Goal: Task Accomplishment & Management: Use online tool/utility

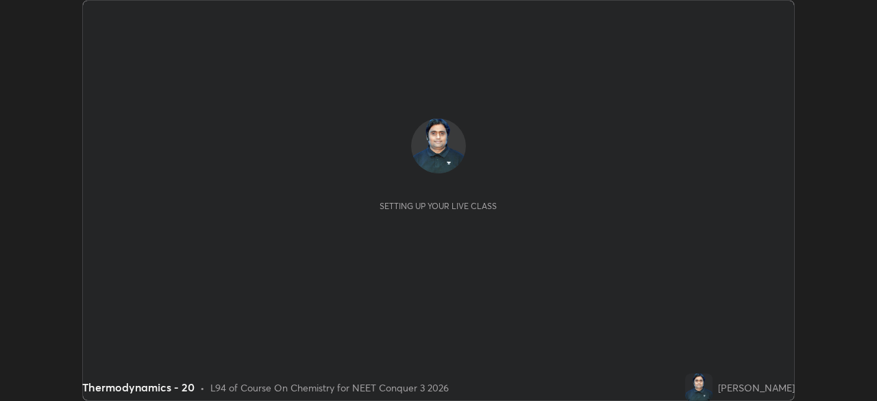
scroll to position [401, 876]
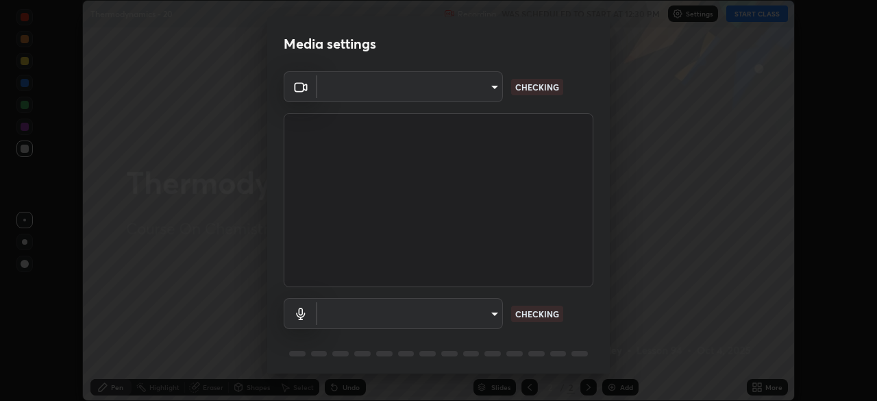
type input "e5f32b9a37d83756d2696e8423a1893a7de7eefef83412cf73fe4da3c4688103"
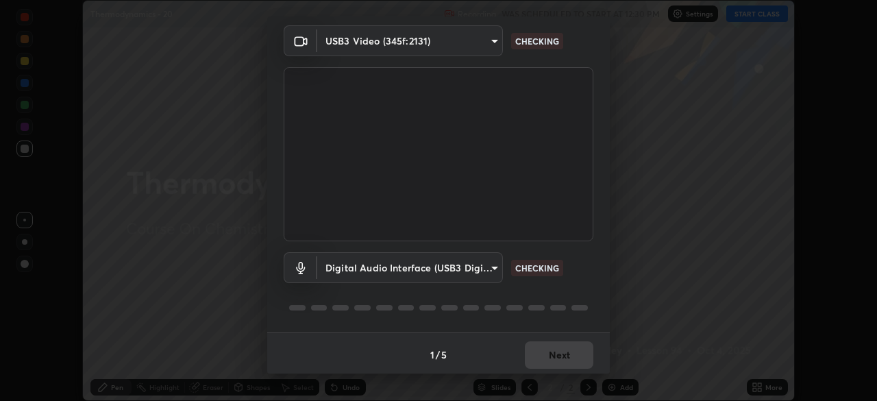
scroll to position [48, 0]
click at [434, 273] on body "Erase all Thermodynamics - 20 Recording WAS SCHEDULED TO START AT 12:30 PM Sett…" at bounding box center [438, 200] width 877 height 401
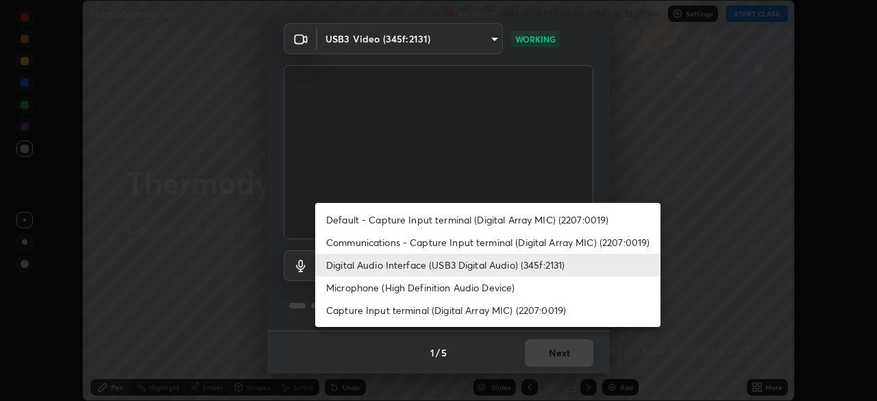
click at [455, 293] on li "Microphone (High Definition Audio Device)" at bounding box center [487, 287] width 345 height 23
type input "c14db03e4724cfbb62769330c38f0829bf2e28147f2174d9879ef8944fb8b23e"
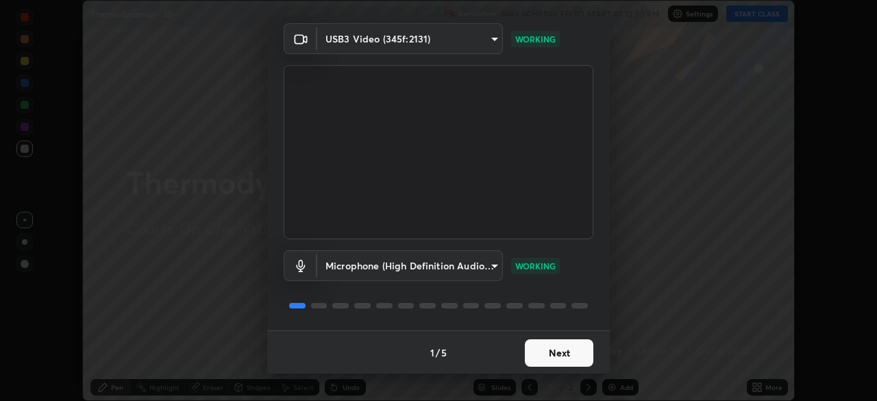
click at [542, 358] on button "Next" at bounding box center [559, 352] width 68 height 27
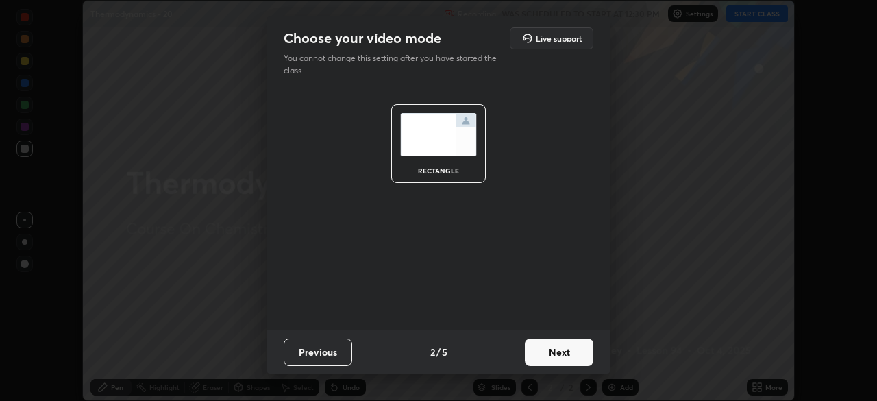
scroll to position [0, 0]
click at [552, 351] on button "Next" at bounding box center [559, 351] width 68 height 27
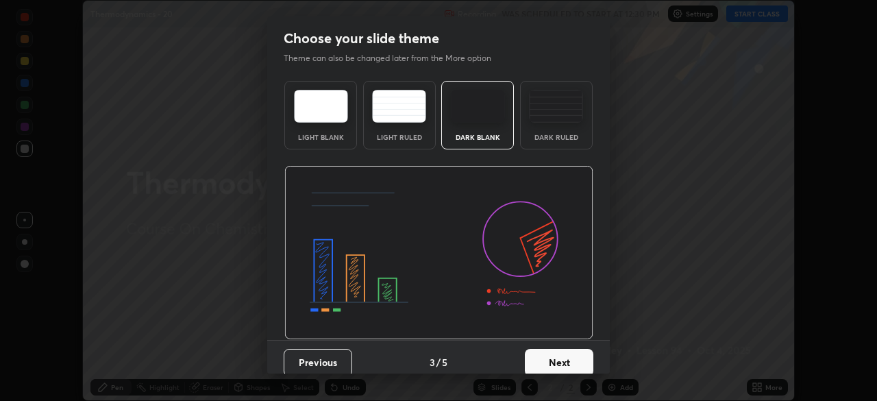
click at [552, 358] on button "Next" at bounding box center [559, 362] width 68 height 27
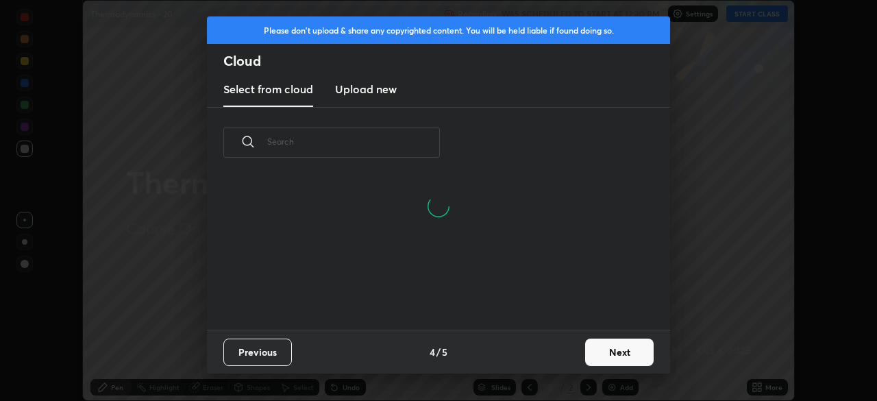
click at [594, 355] on button "Next" at bounding box center [619, 351] width 68 height 27
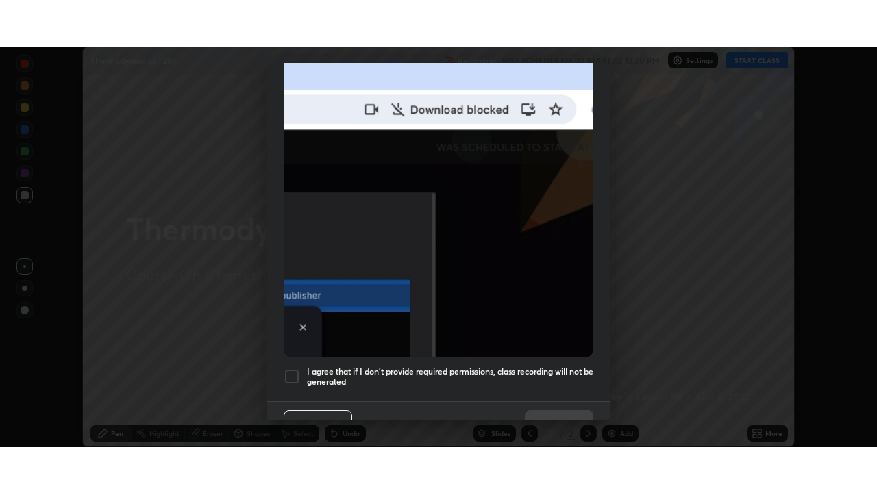
scroll to position [327, 0]
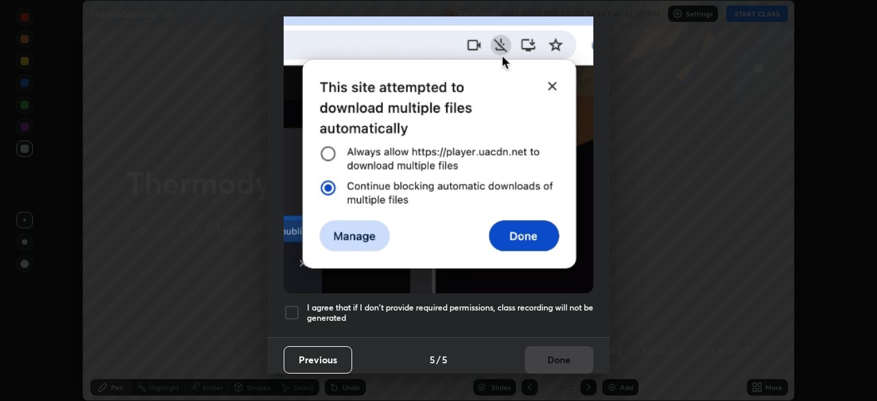
click at [348, 308] on h5 "I agree that if I don't provide required permissions, class recording will not …" at bounding box center [450, 312] width 286 height 21
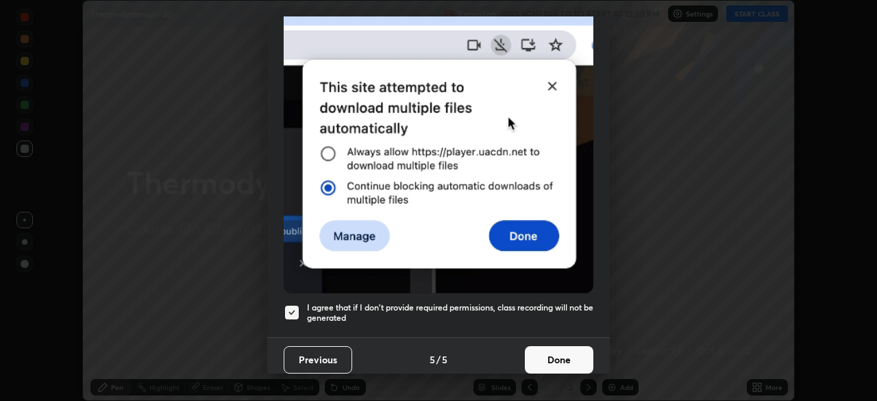
click at [544, 353] on button "Done" at bounding box center [559, 359] width 68 height 27
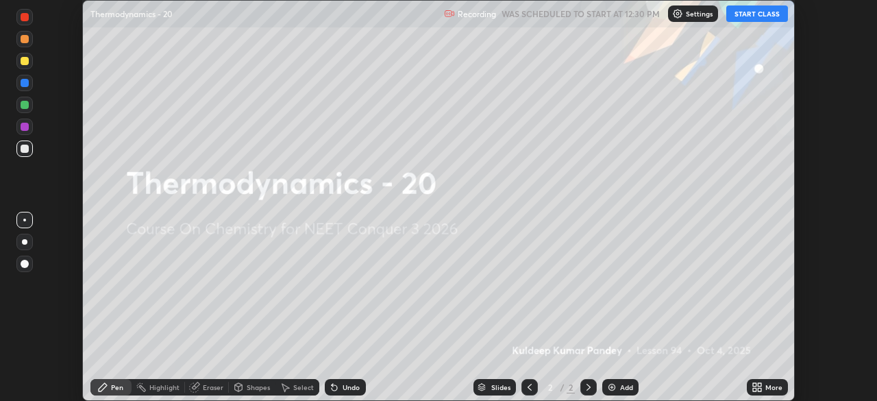
click at [607, 387] on img at bounding box center [611, 386] width 11 height 11
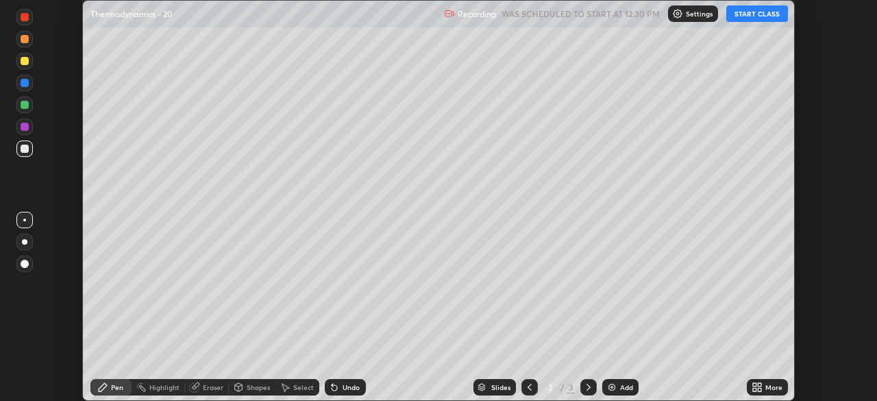
click at [608, 388] on img at bounding box center [611, 386] width 11 height 11
click at [608, 387] on img at bounding box center [611, 386] width 11 height 11
click at [610, 386] on img at bounding box center [611, 386] width 11 height 11
click at [610, 387] on img at bounding box center [611, 386] width 11 height 11
click at [610, 386] on img at bounding box center [611, 386] width 11 height 11
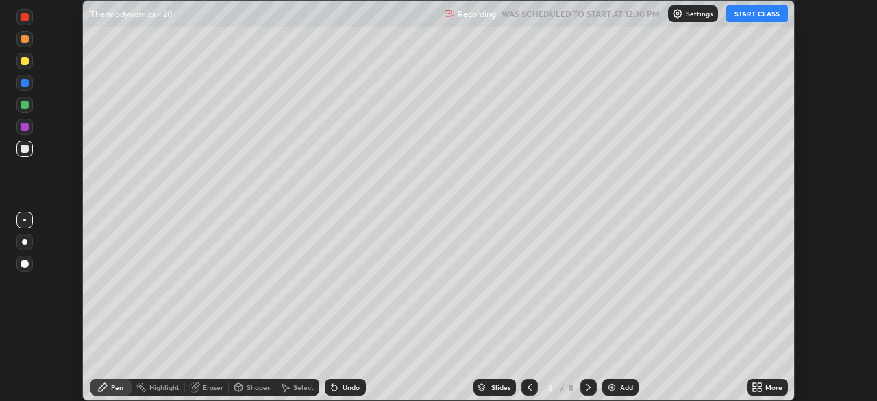
click at [610, 386] on img at bounding box center [611, 386] width 11 height 11
click at [610, 387] on img at bounding box center [612, 386] width 11 height 11
click at [610, 387] on img at bounding box center [611, 386] width 11 height 11
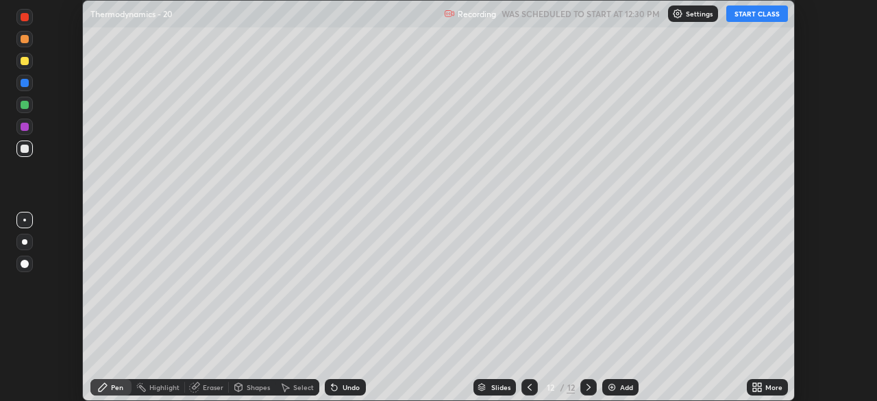
click at [610, 386] on img at bounding box center [611, 386] width 11 height 11
click at [610, 387] on img at bounding box center [611, 386] width 11 height 11
click at [610, 388] on img at bounding box center [611, 386] width 11 height 11
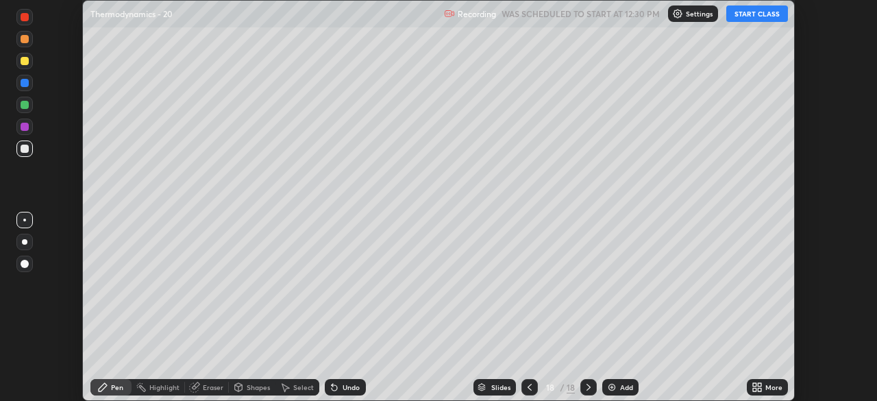
click at [608, 387] on img at bounding box center [611, 386] width 11 height 11
click at [608, 386] on img at bounding box center [611, 386] width 11 height 11
click at [610, 385] on img at bounding box center [612, 386] width 11 height 11
click at [609, 384] on img at bounding box center [611, 386] width 11 height 11
click at [609, 385] on img at bounding box center [611, 386] width 11 height 11
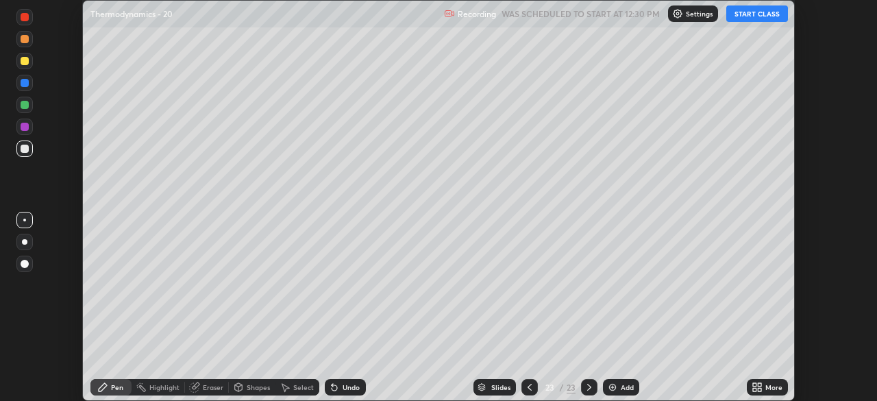
click at [609, 384] on img at bounding box center [612, 386] width 11 height 11
click at [608, 386] on img at bounding box center [612, 386] width 11 height 11
click at [610, 386] on img at bounding box center [612, 386] width 11 height 11
click at [610, 387] on img at bounding box center [611, 386] width 11 height 11
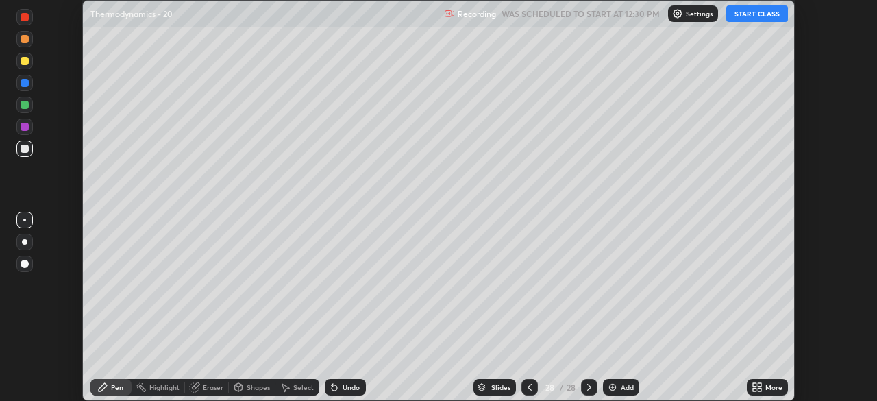
click at [610, 388] on img at bounding box center [612, 386] width 11 height 11
click at [609, 387] on img at bounding box center [612, 386] width 11 height 11
click at [610, 388] on img at bounding box center [612, 386] width 11 height 11
click at [610, 388] on img at bounding box center [611, 386] width 11 height 11
click at [527, 390] on icon at bounding box center [529, 386] width 11 height 11
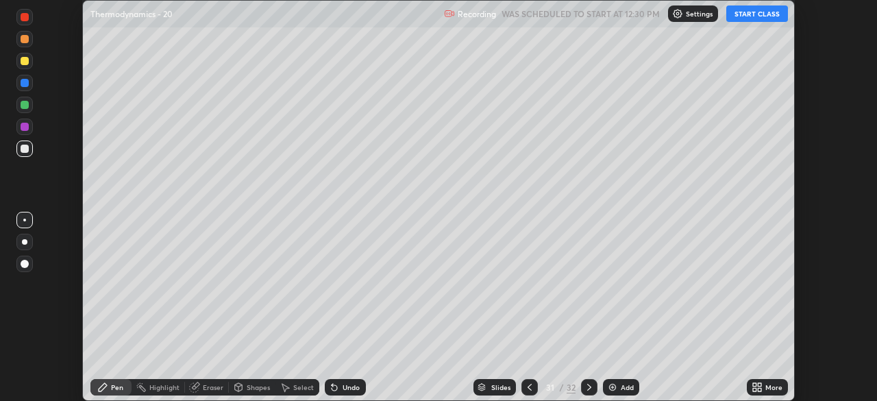
click at [530, 392] on icon at bounding box center [529, 386] width 11 height 11
click at [527, 391] on icon at bounding box center [529, 386] width 11 height 11
click at [527, 388] on icon at bounding box center [529, 387] width 4 height 7
click at [526, 387] on icon at bounding box center [529, 386] width 11 height 11
click at [525, 387] on icon at bounding box center [529, 386] width 11 height 11
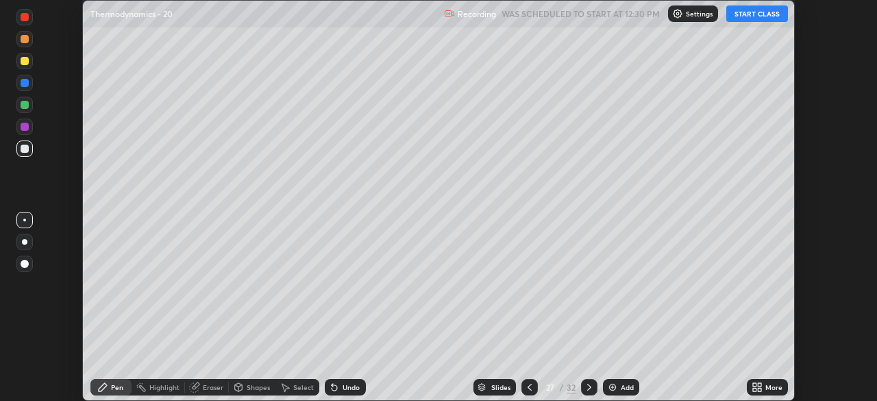
click at [527, 386] on icon at bounding box center [529, 387] width 4 height 7
click at [525, 387] on icon at bounding box center [529, 386] width 11 height 11
click at [525, 388] on icon at bounding box center [529, 386] width 11 height 11
click at [526, 390] on icon at bounding box center [529, 386] width 11 height 11
click at [526, 388] on icon at bounding box center [529, 386] width 11 height 11
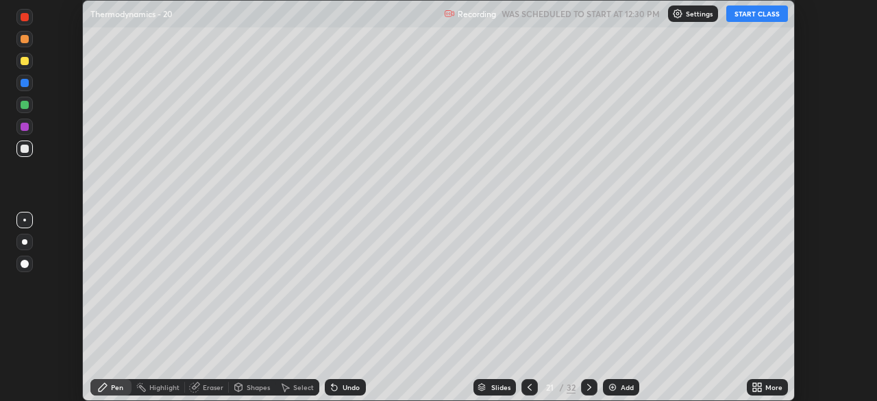
click at [527, 388] on icon at bounding box center [529, 387] width 4 height 7
click at [527, 388] on icon at bounding box center [529, 386] width 11 height 11
click at [527, 387] on icon at bounding box center [529, 387] width 4 height 7
click at [527, 388] on icon at bounding box center [529, 387] width 4 height 7
click at [527, 387] on icon at bounding box center [529, 387] width 4 height 7
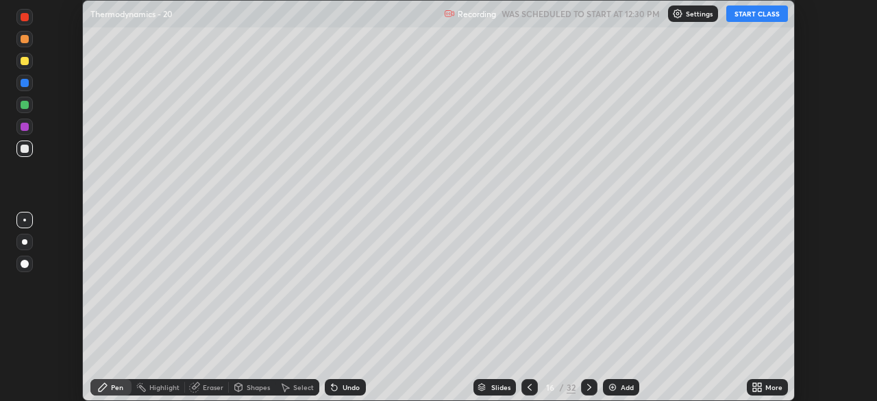
click at [527, 387] on icon at bounding box center [529, 386] width 11 height 11
click at [525, 387] on icon at bounding box center [529, 386] width 11 height 11
click at [527, 387] on icon at bounding box center [529, 387] width 4 height 7
click at [525, 388] on icon at bounding box center [529, 386] width 11 height 11
click at [527, 388] on icon at bounding box center [529, 387] width 4 height 7
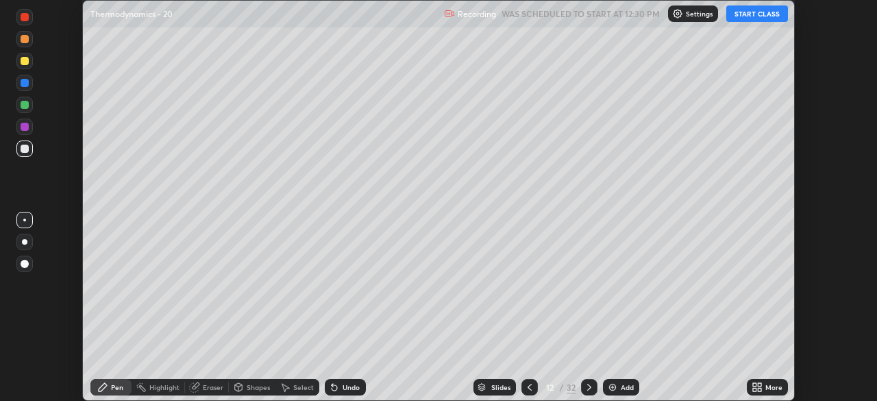
click at [528, 389] on icon at bounding box center [529, 387] width 4 height 7
click at [527, 390] on icon at bounding box center [529, 386] width 11 height 11
click at [528, 390] on icon at bounding box center [529, 386] width 11 height 11
click at [529, 390] on icon at bounding box center [529, 387] width 4 height 7
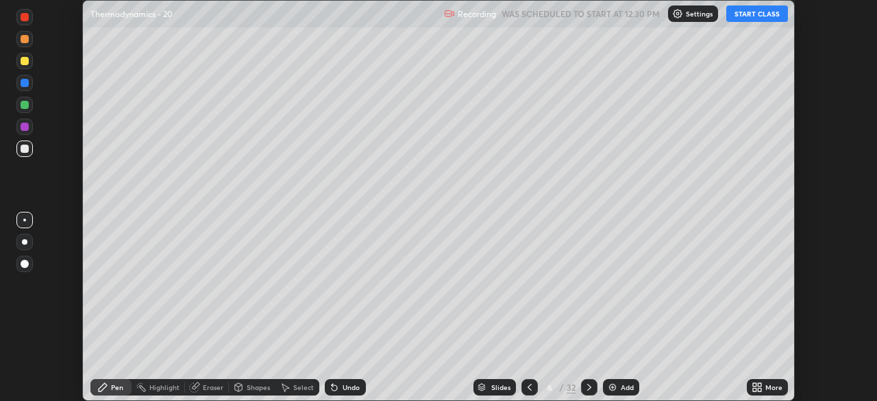
click at [529, 388] on icon at bounding box center [529, 386] width 11 height 11
click at [527, 388] on icon at bounding box center [529, 386] width 11 height 11
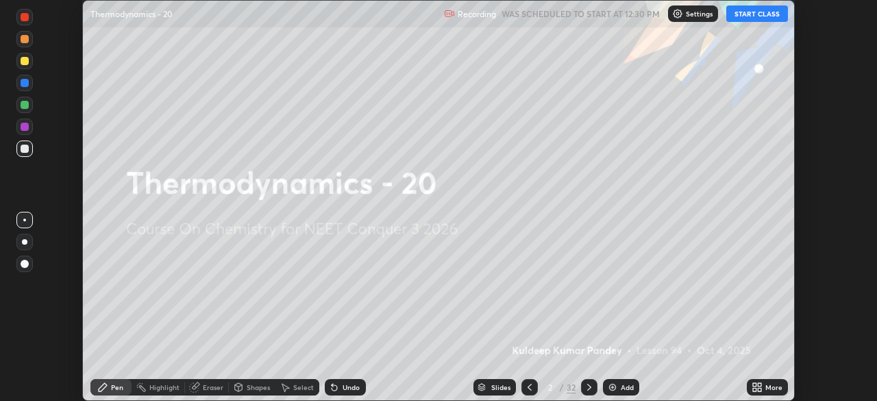
click at [527, 388] on icon at bounding box center [529, 386] width 11 height 11
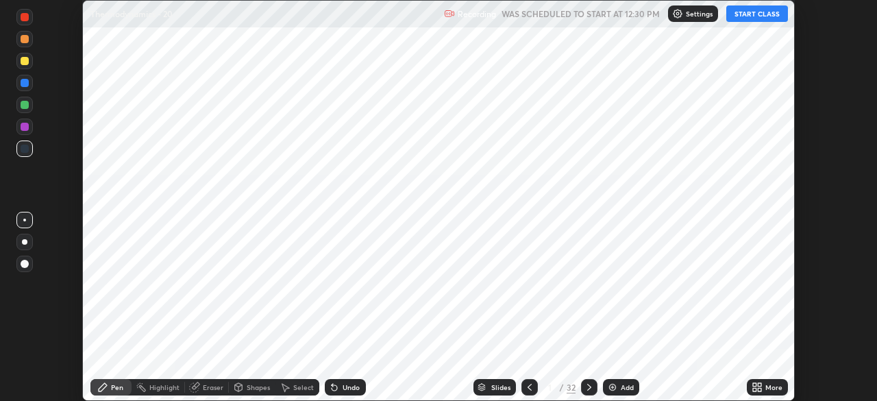
click at [527, 388] on icon at bounding box center [529, 386] width 11 height 11
click at [589, 387] on icon at bounding box center [589, 386] width 11 height 11
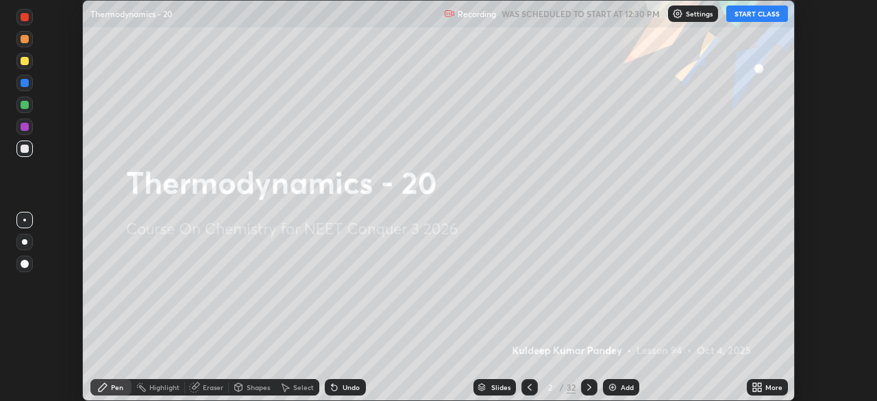
click at [591, 389] on icon at bounding box center [589, 386] width 11 height 11
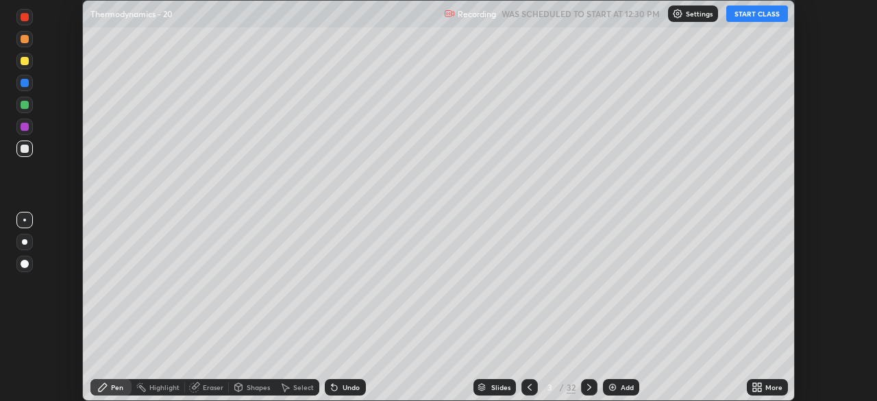
click at [588, 388] on icon at bounding box center [589, 387] width 4 height 7
click at [588, 389] on icon at bounding box center [589, 387] width 4 height 7
click at [777, 392] on div "More" at bounding box center [767, 387] width 41 height 16
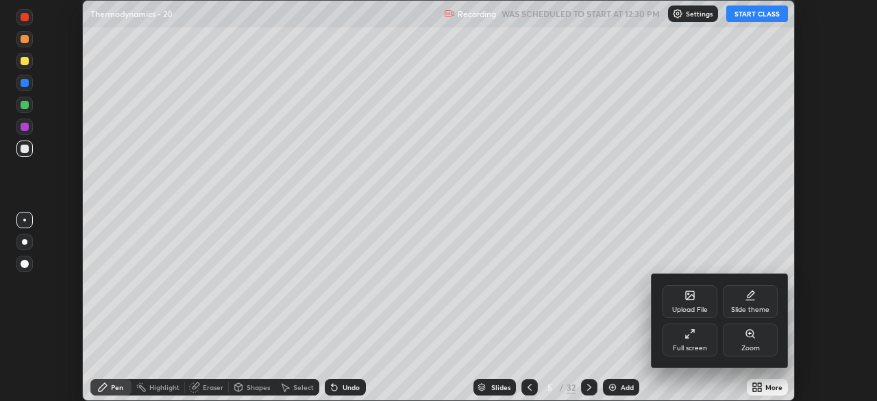
click at [697, 346] on div "Full screen" at bounding box center [690, 347] width 34 height 7
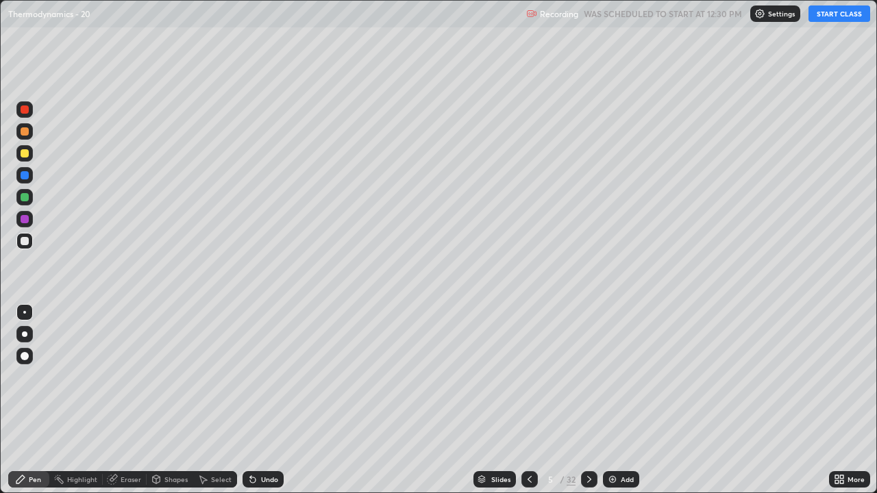
scroll to position [493, 877]
click at [22, 340] on div at bounding box center [24, 334] width 16 height 16
click at [838, 15] on button "START CLASS" at bounding box center [839, 13] width 62 height 16
click at [826, 21] on button "START CLASS" at bounding box center [839, 13] width 62 height 16
click at [829, 16] on button "START CLASS" at bounding box center [839, 13] width 62 height 16
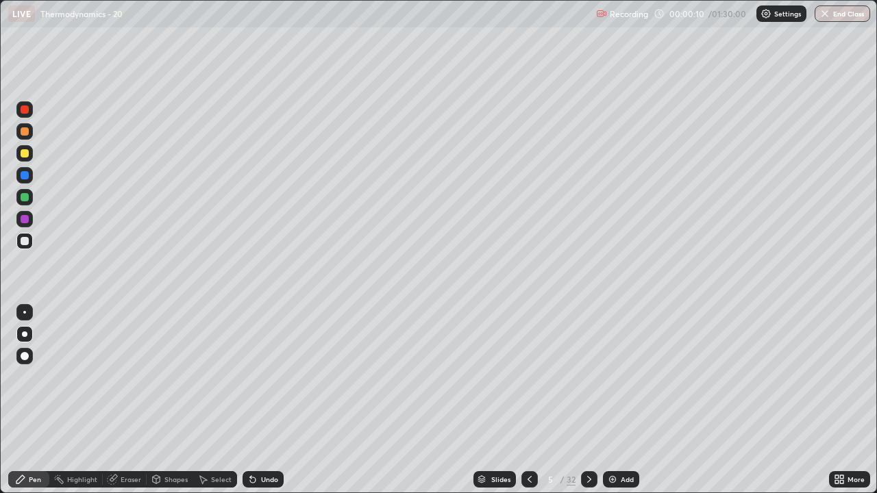
click at [127, 400] on div "Eraser" at bounding box center [131, 479] width 21 height 7
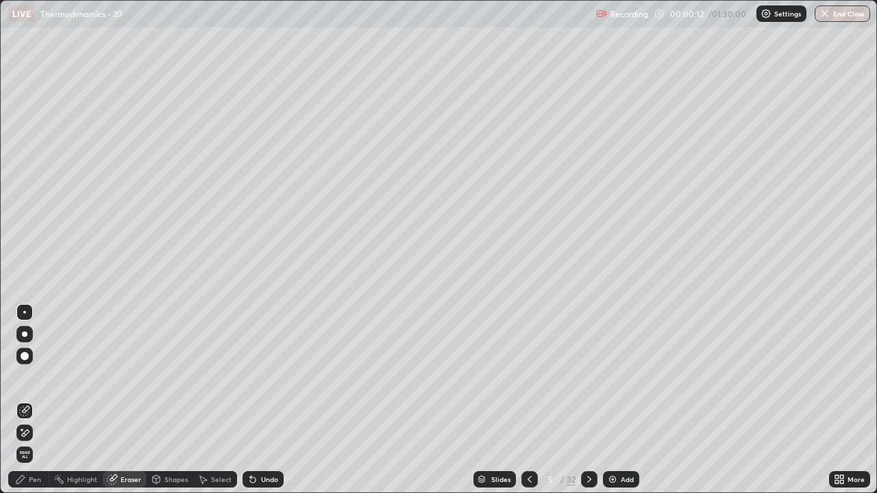
click at [34, 400] on div "Pen" at bounding box center [35, 479] width 12 height 7
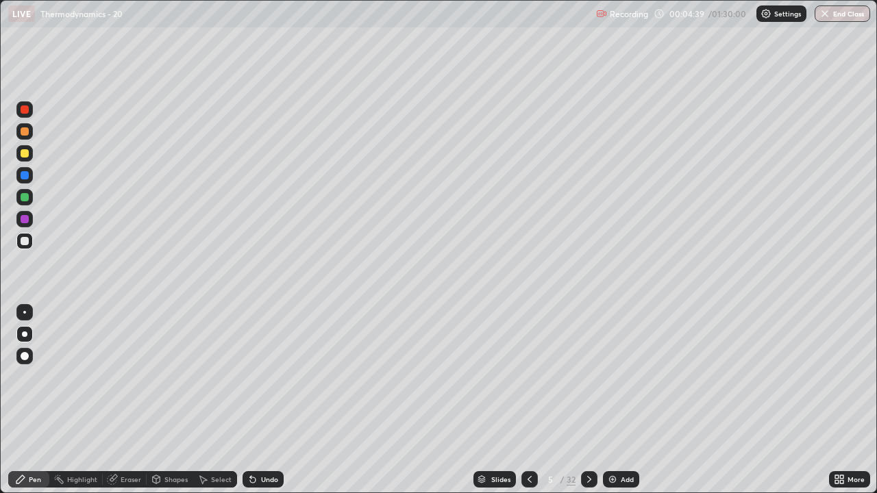
click at [586, 400] on icon at bounding box center [589, 479] width 11 height 11
click at [129, 400] on div "Eraser" at bounding box center [125, 479] width 44 height 16
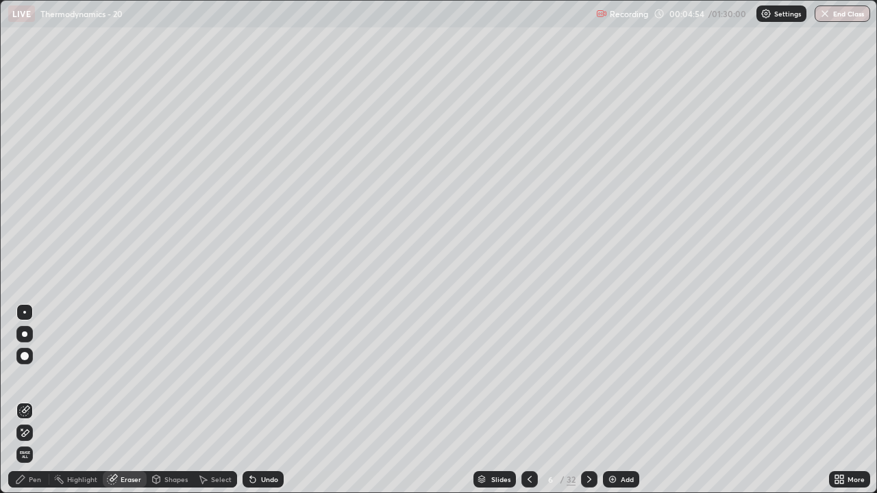
click at [35, 400] on div "Pen" at bounding box center [28, 479] width 41 height 16
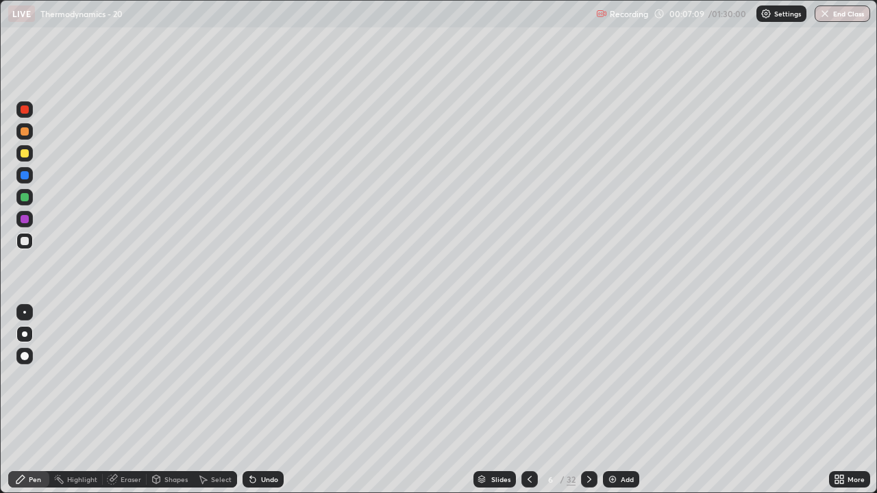
click at [134, 400] on div "Eraser" at bounding box center [131, 479] width 21 height 7
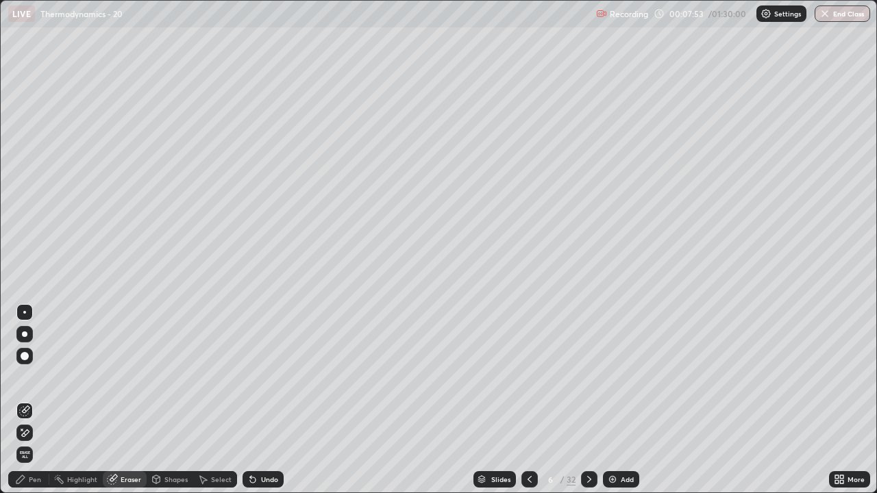
click at [34, 400] on div "Pen" at bounding box center [35, 479] width 12 height 7
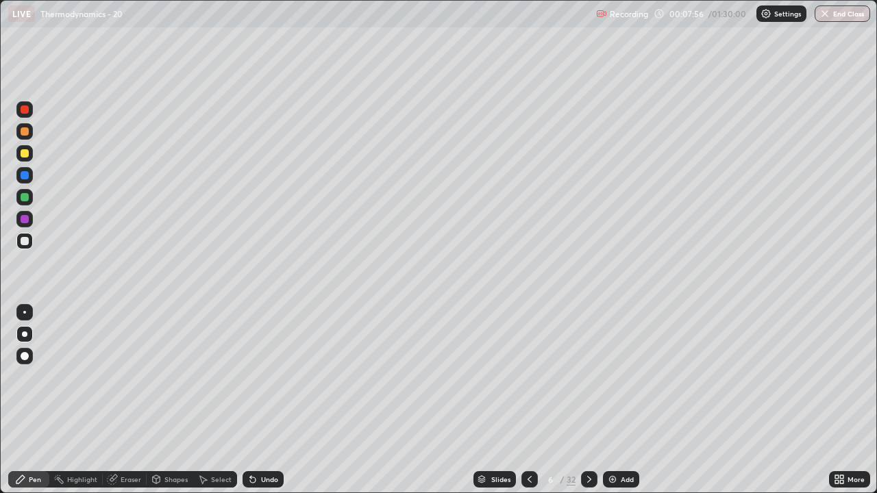
click at [123, 400] on div "Eraser" at bounding box center [131, 479] width 21 height 7
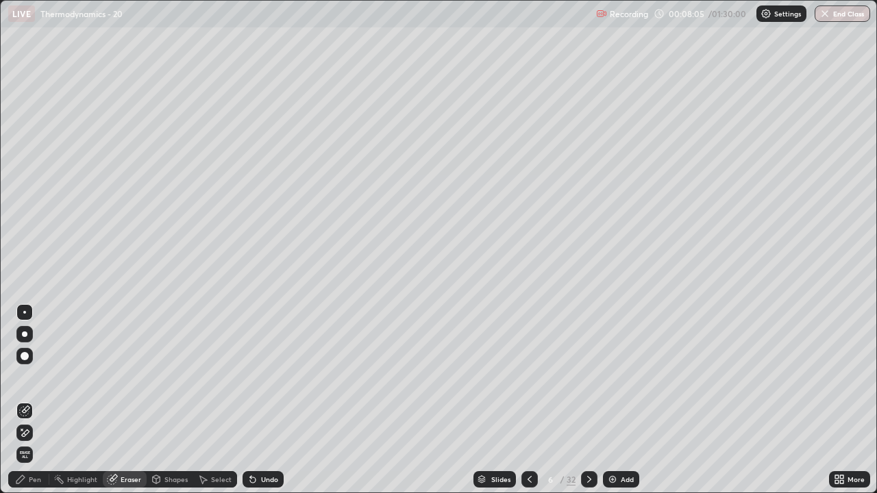
click at [35, 400] on div "Pen" at bounding box center [28, 479] width 41 height 16
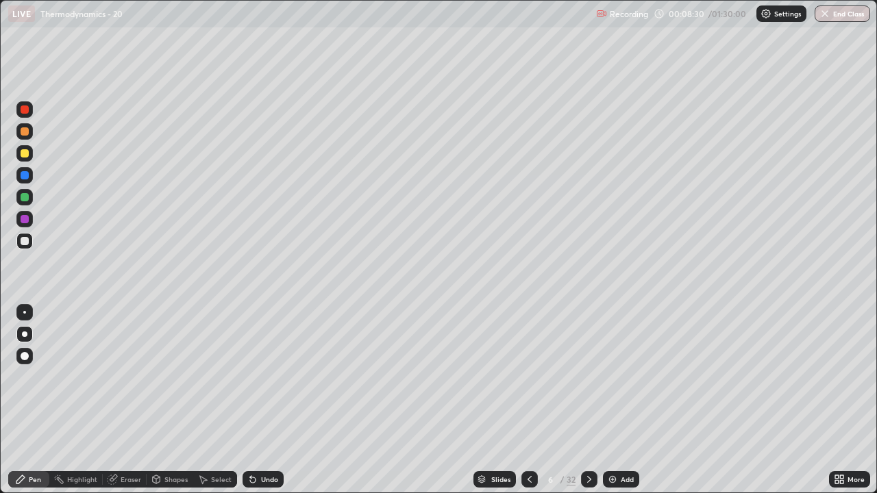
click at [125, 400] on div "Eraser" at bounding box center [131, 479] width 21 height 7
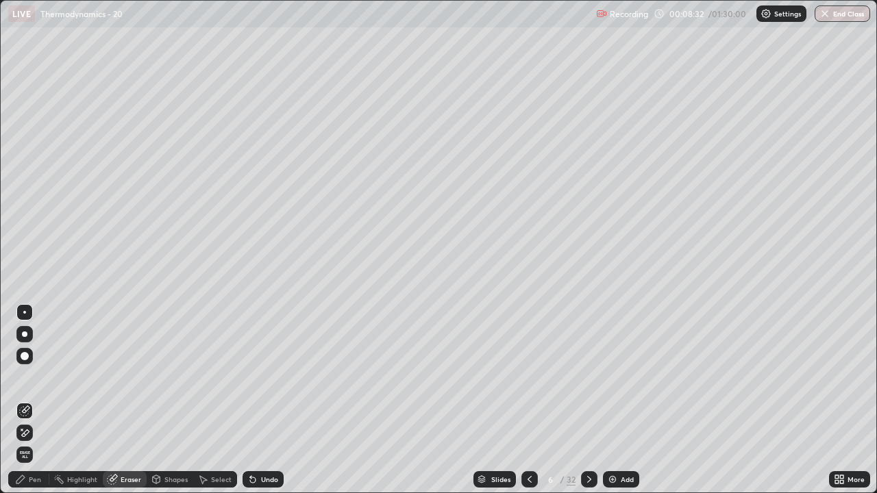
click at [35, 400] on div "Pen" at bounding box center [35, 479] width 12 height 7
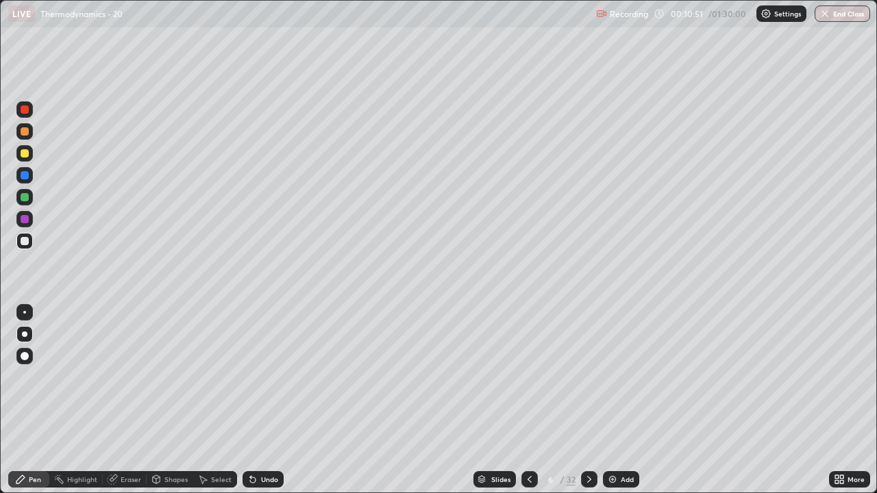
click at [589, 400] on icon at bounding box center [589, 479] width 11 height 11
click at [128, 400] on div "Eraser" at bounding box center [131, 479] width 21 height 7
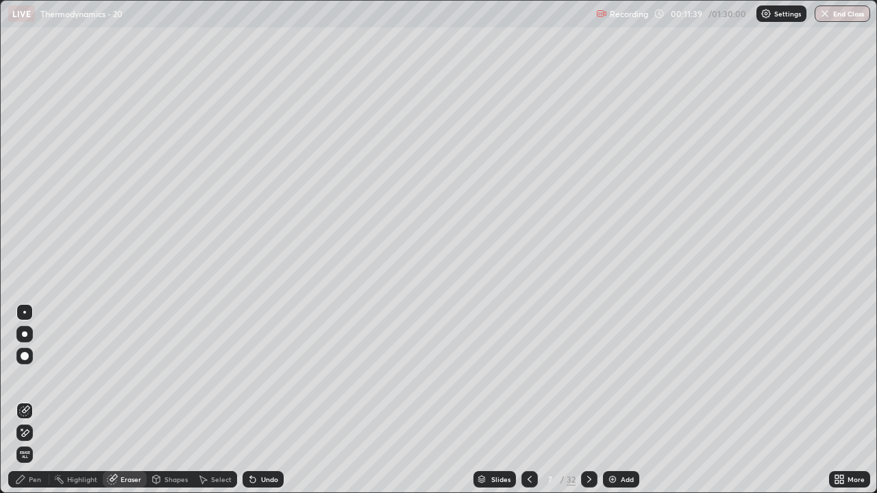
click at [36, 400] on div "Pen" at bounding box center [28, 479] width 41 height 16
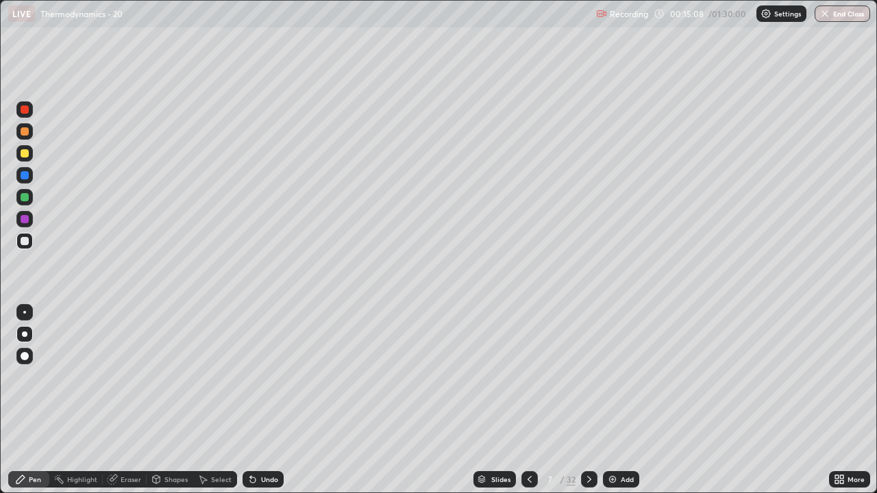
click at [587, 400] on icon at bounding box center [589, 479] width 4 height 7
click at [534, 400] on div at bounding box center [529, 479] width 16 height 16
click at [589, 400] on icon at bounding box center [589, 479] width 4 height 7
click at [527, 400] on icon at bounding box center [529, 479] width 11 height 11
click at [589, 400] on icon at bounding box center [589, 479] width 4 height 7
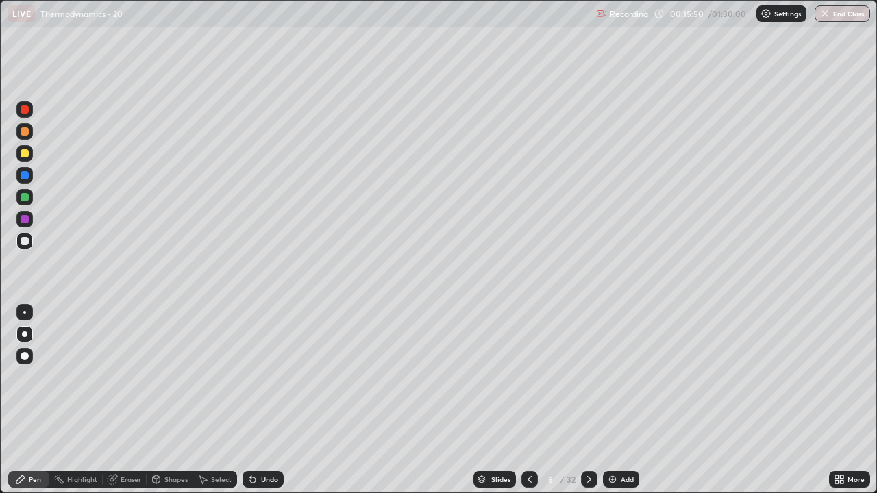
click at [127, 400] on div "Eraser" at bounding box center [131, 479] width 21 height 7
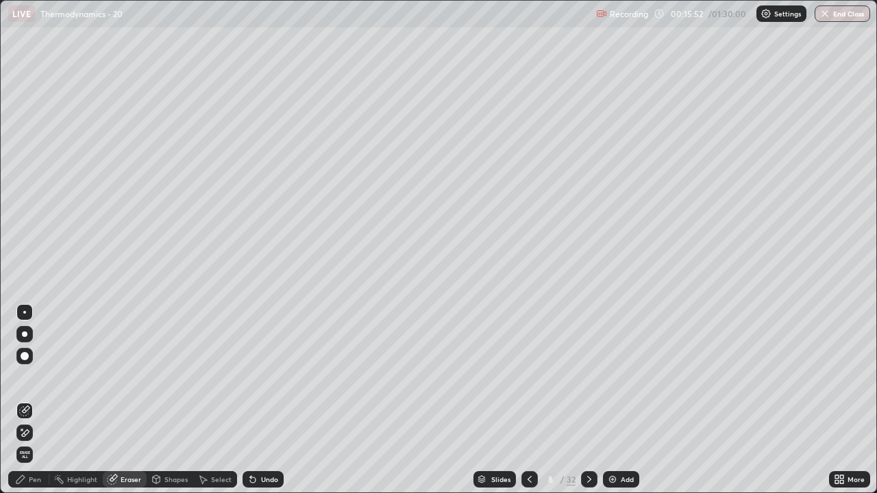
click at [36, 400] on div "Pen" at bounding box center [35, 479] width 12 height 7
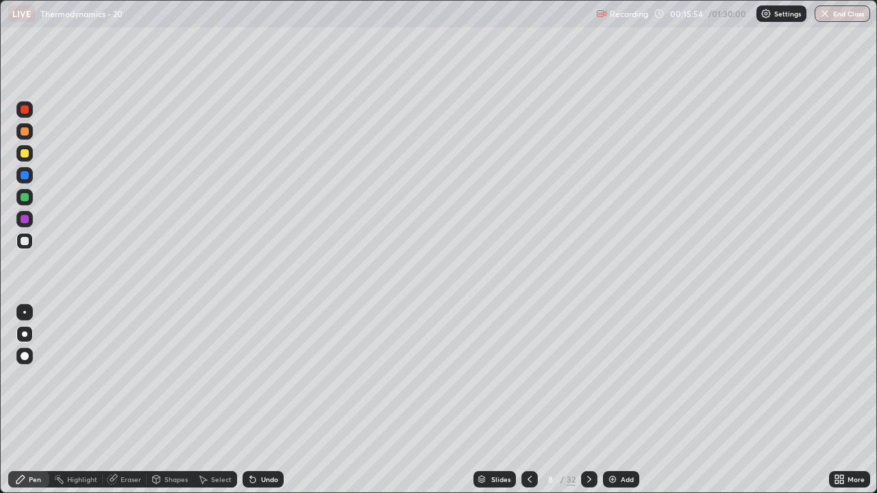
click at [131, 400] on div "Eraser" at bounding box center [125, 479] width 44 height 16
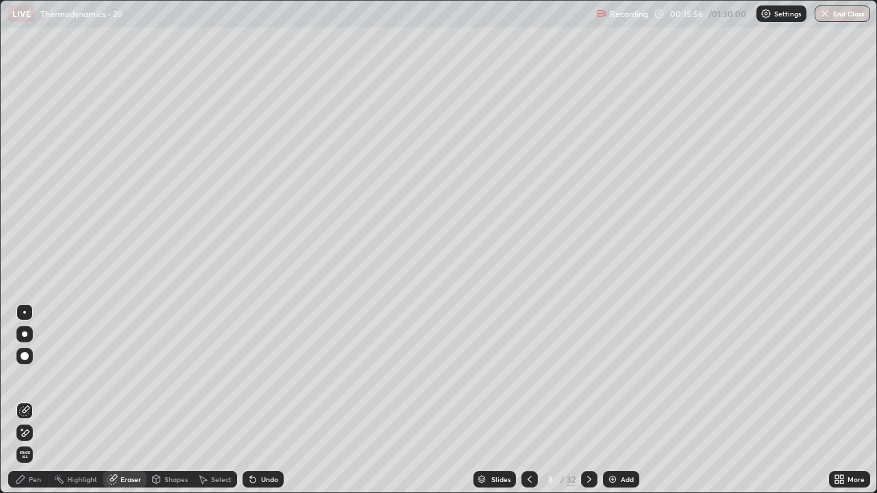
click at [33, 400] on div "Pen" at bounding box center [28, 479] width 41 height 16
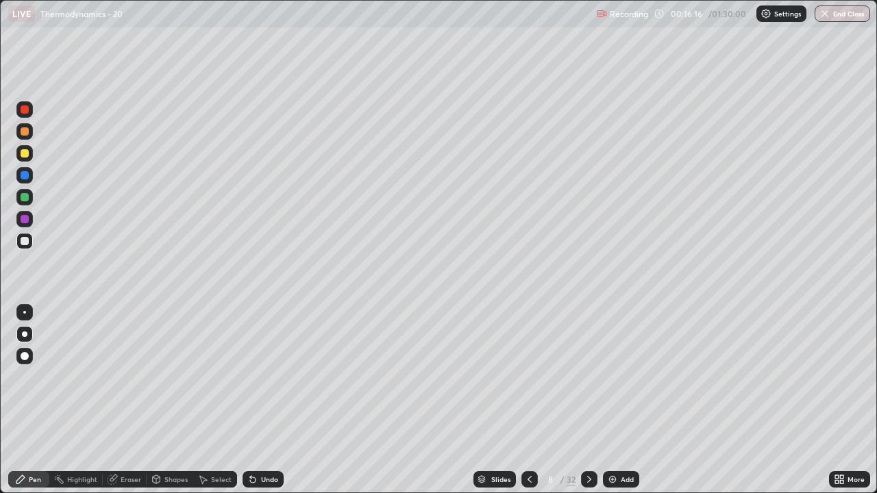
click at [528, 400] on icon at bounding box center [529, 479] width 11 height 11
click at [585, 400] on icon at bounding box center [589, 479] width 11 height 11
click at [586, 400] on icon at bounding box center [589, 479] width 11 height 11
click at [133, 400] on div "Eraser" at bounding box center [125, 479] width 44 height 16
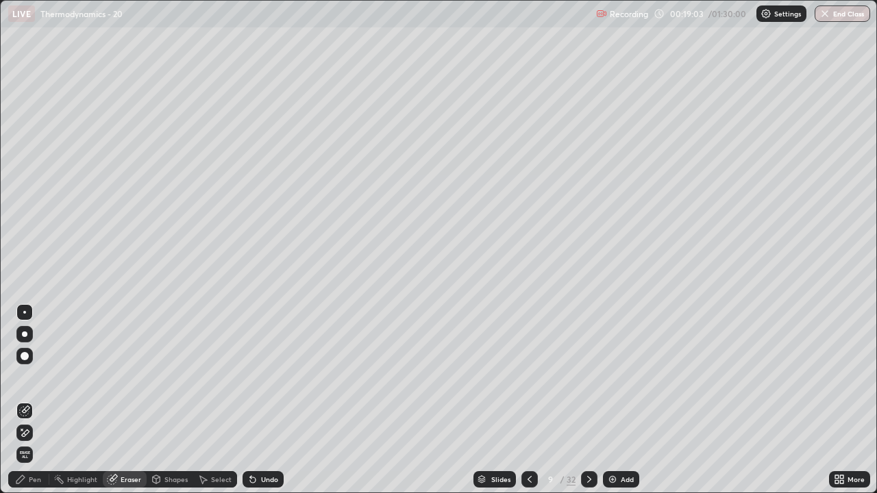
click at [35, 400] on div "Pen" at bounding box center [28, 479] width 41 height 16
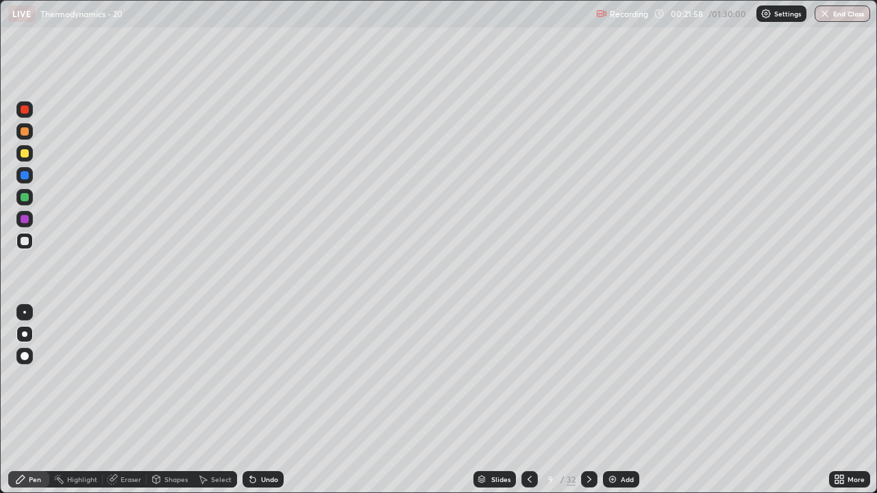
click at [587, 400] on icon at bounding box center [589, 479] width 11 height 11
click at [524, 400] on icon at bounding box center [529, 479] width 11 height 11
click at [129, 400] on div "Eraser" at bounding box center [131, 479] width 21 height 7
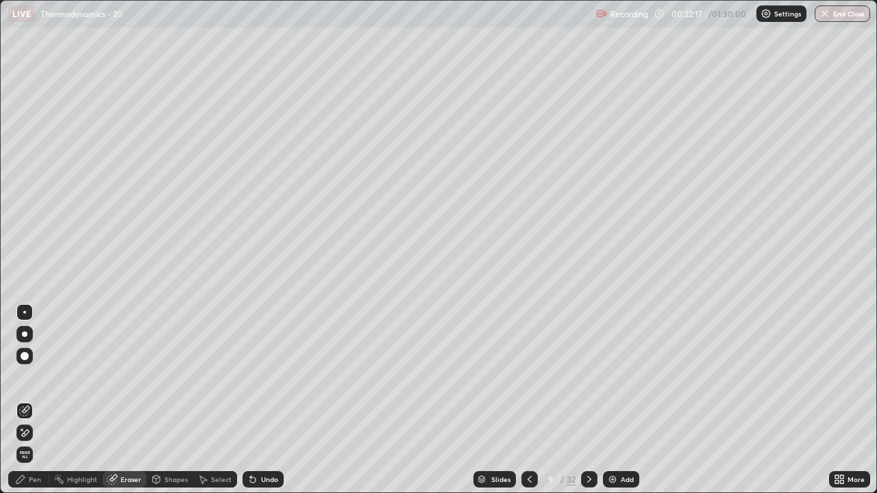
click at [588, 400] on icon at bounding box center [589, 479] width 11 height 11
click at [34, 400] on div "Pen" at bounding box center [35, 479] width 12 height 7
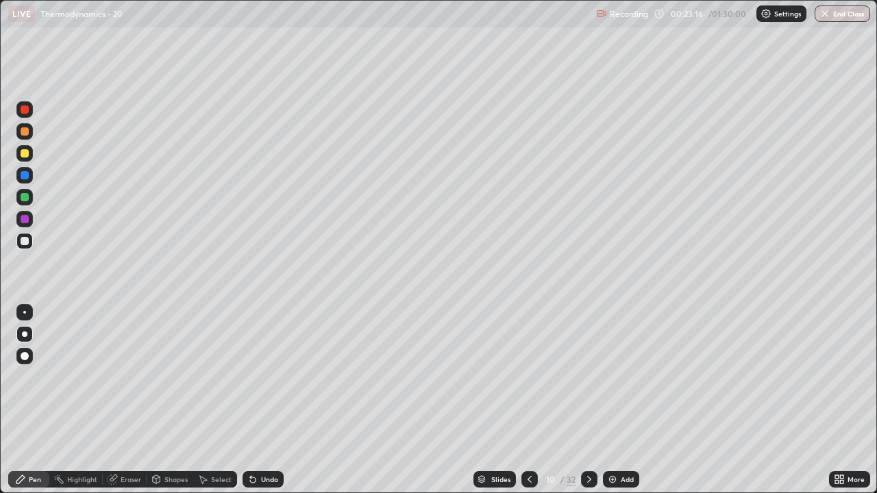
click at [528, 400] on icon at bounding box center [529, 479] width 11 height 11
click at [581, 400] on div at bounding box center [589, 479] width 16 height 16
click at [589, 400] on icon at bounding box center [589, 479] width 11 height 11
click at [528, 400] on icon at bounding box center [529, 479] width 4 height 7
click at [527, 400] on icon at bounding box center [529, 479] width 11 height 11
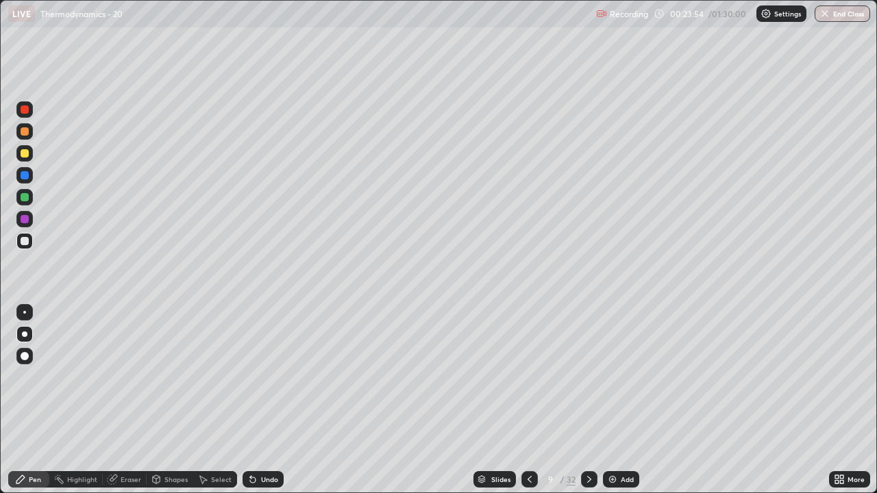
click at [588, 400] on icon at bounding box center [589, 479] width 4 height 7
click at [590, 400] on icon at bounding box center [589, 479] width 11 height 11
click at [585, 400] on icon at bounding box center [589, 479] width 11 height 11
click at [588, 400] on icon at bounding box center [589, 479] width 4 height 7
click at [530, 400] on icon at bounding box center [529, 479] width 4 height 7
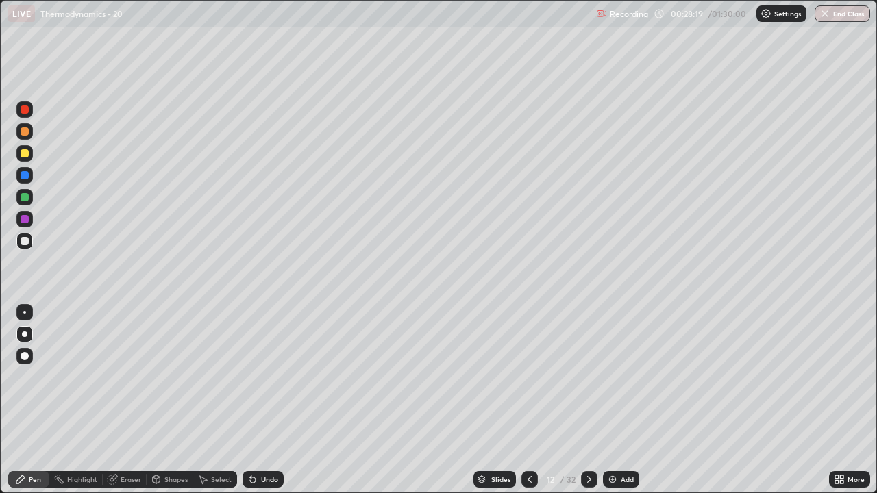
click at [587, 400] on icon at bounding box center [589, 479] width 11 height 11
click at [125, 400] on div "Eraser" at bounding box center [125, 479] width 44 height 16
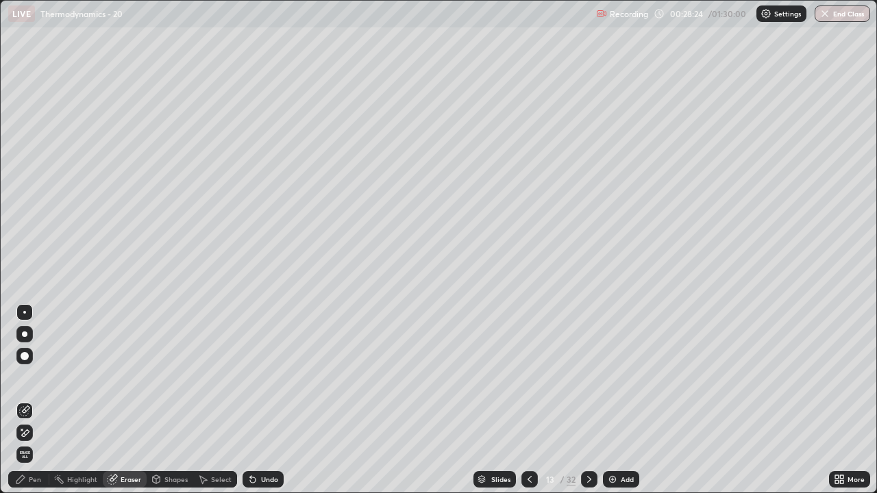
click at [31, 400] on div "Pen" at bounding box center [28, 479] width 41 height 16
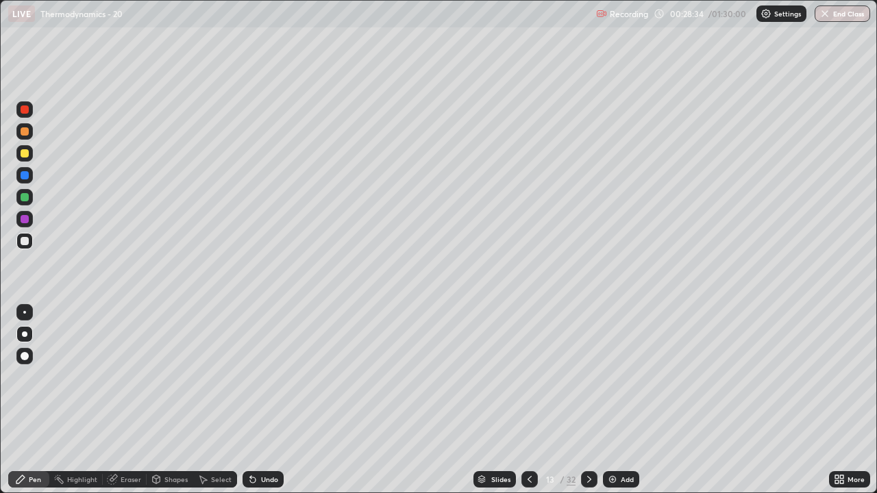
click at [527, 400] on icon at bounding box center [529, 479] width 11 height 11
click at [586, 400] on icon at bounding box center [589, 479] width 11 height 11
click at [529, 400] on icon at bounding box center [529, 479] width 11 height 11
click at [528, 400] on icon at bounding box center [529, 479] width 11 height 11
click at [524, 400] on icon at bounding box center [529, 479] width 11 height 11
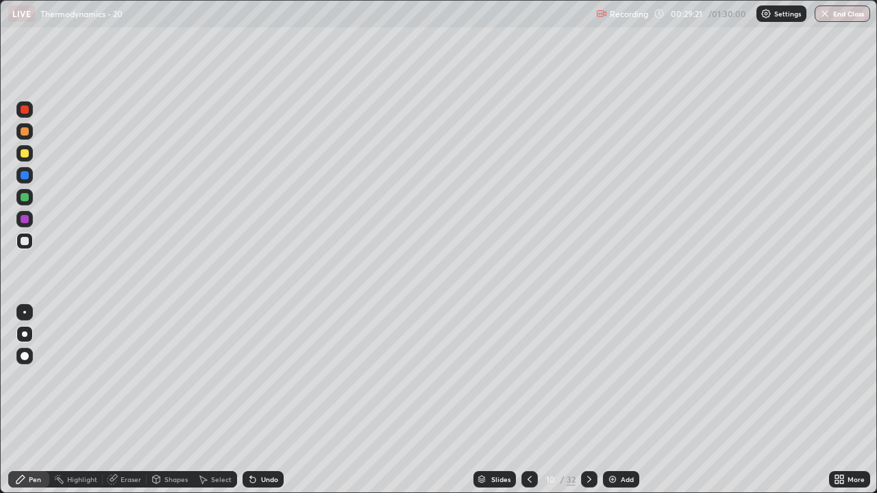
click at [588, 400] on icon at bounding box center [589, 479] width 11 height 11
click at [588, 400] on icon at bounding box center [589, 479] width 4 height 7
click at [588, 400] on icon at bounding box center [589, 479] width 11 height 11
click at [527, 400] on icon at bounding box center [529, 479] width 11 height 11
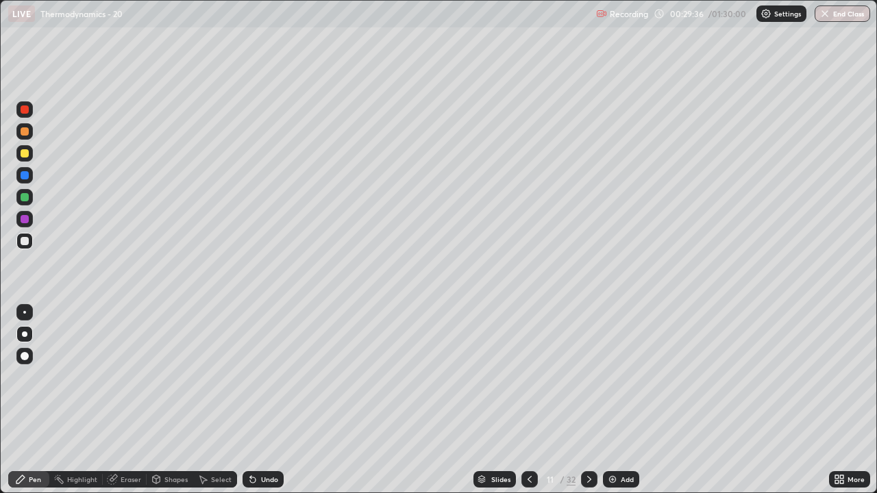
click at [586, 400] on icon at bounding box center [589, 479] width 11 height 11
click at [584, 400] on div at bounding box center [589, 479] width 16 height 16
click at [589, 400] on icon at bounding box center [589, 479] width 4 height 7
click at [129, 400] on div "Eraser" at bounding box center [131, 479] width 21 height 7
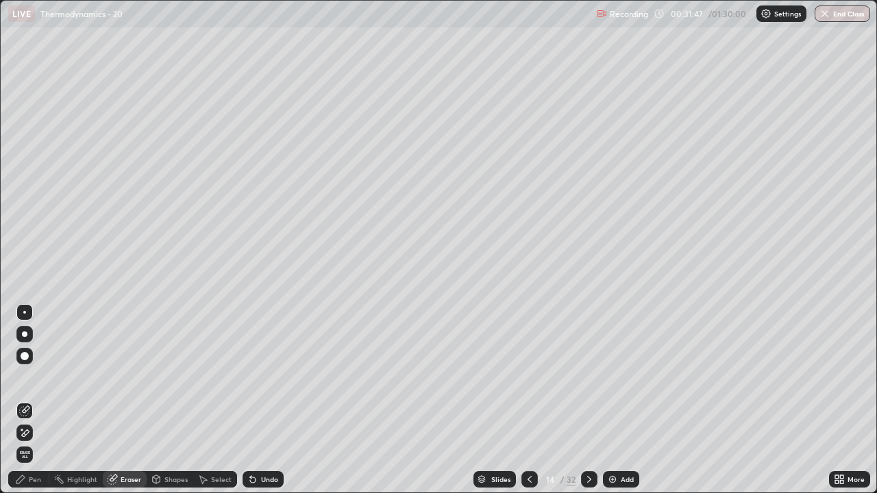
click at [34, 400] on div "Pen" at bounding box center [35, 479] width 12 height 7
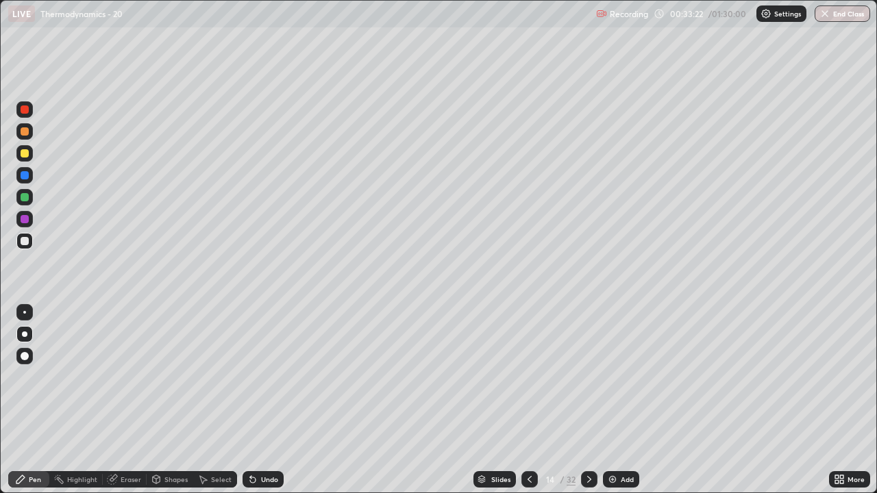
click at [588, 400] on icon at bounding box center [589, 479] width 11 height 11
click at [528, 400] on icon at bounding box center [529, 479] width 11 height 11
click at [586, 400] on icon at bounding box center [589, 479] width 11 height 11
click at [588, 400] on icon at bounding box center [589, 479] width 11 height 11
click at [588, 400] on icon at bounding box center [589, 479] width 4 height 7
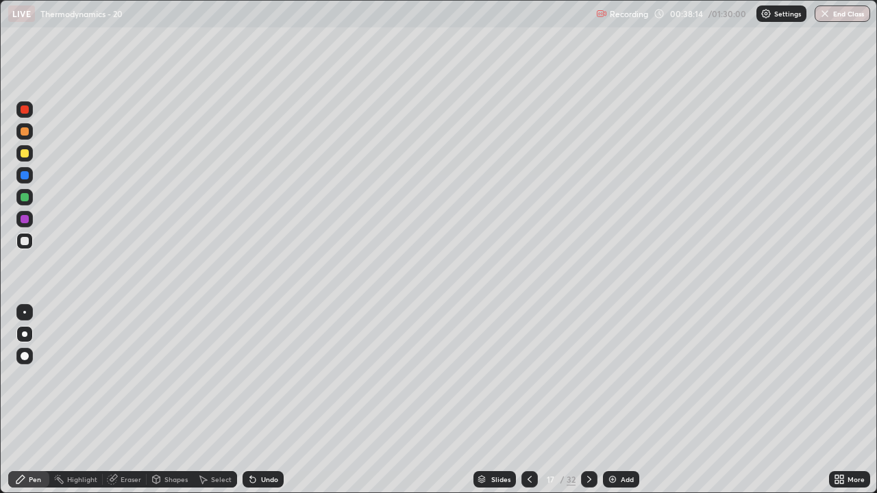
click at [123, 400] on div "Eraser" at bounding box center [125, 479] width 44 height 16
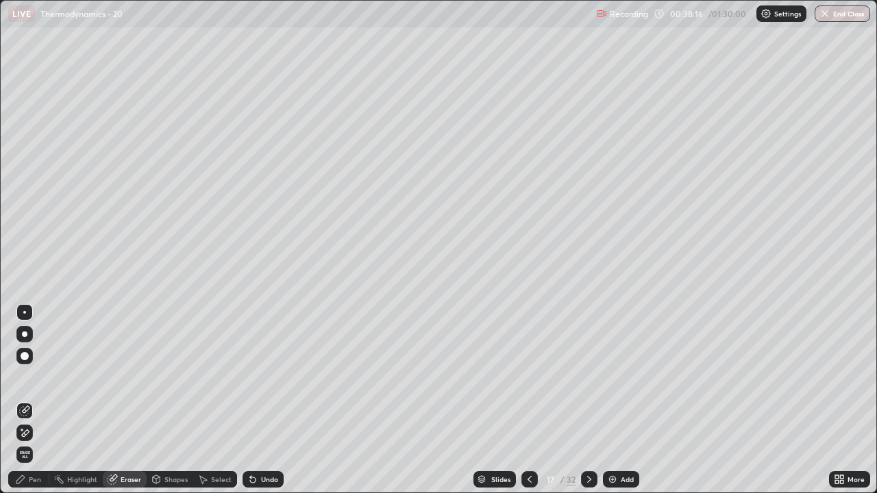
click at [38, 400] on div "Pen" at bounding box center [35, 479] width 12 height 7
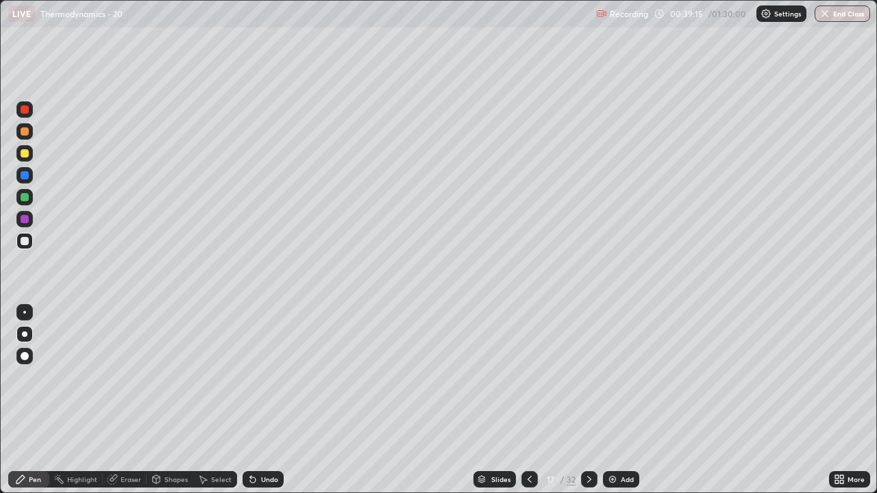
click at [121, 400] on div "Eraser" at bounding box center [125, 479] width 44 height 16
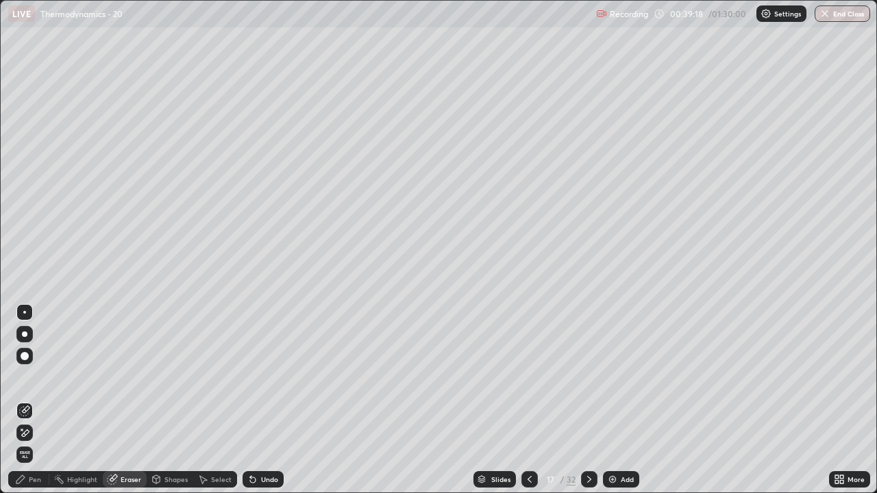
click at [29, 400] on div "Pen" at bounding box center [28, 479] width 41 height 16
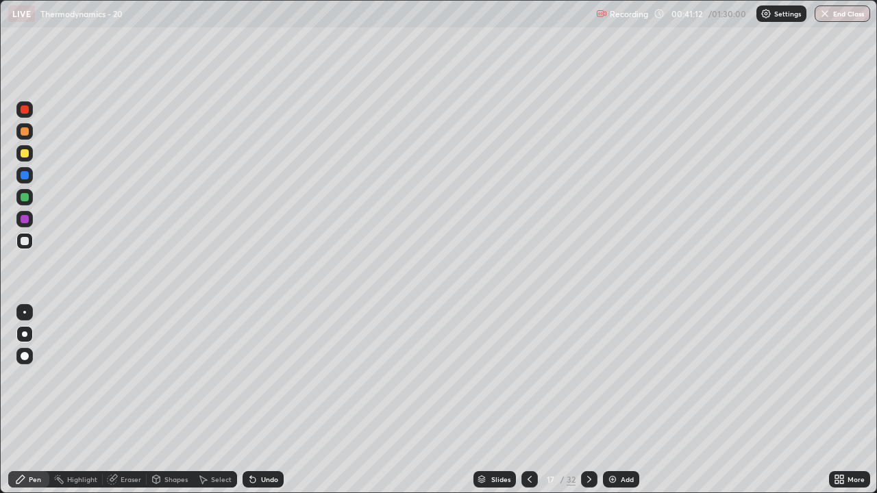
click at [589, 400] on icon at bounding box center [589, 479] width 11 height 11
click at [589, 400] on div at bounding box center [589, 479] width 16 height 16
click at [588, 400] on icon at bounding box center [589, 479] width 11 height 11
click at [122, 400] on div "Eraser" at bounding box center [131, 479] width 21 height 7
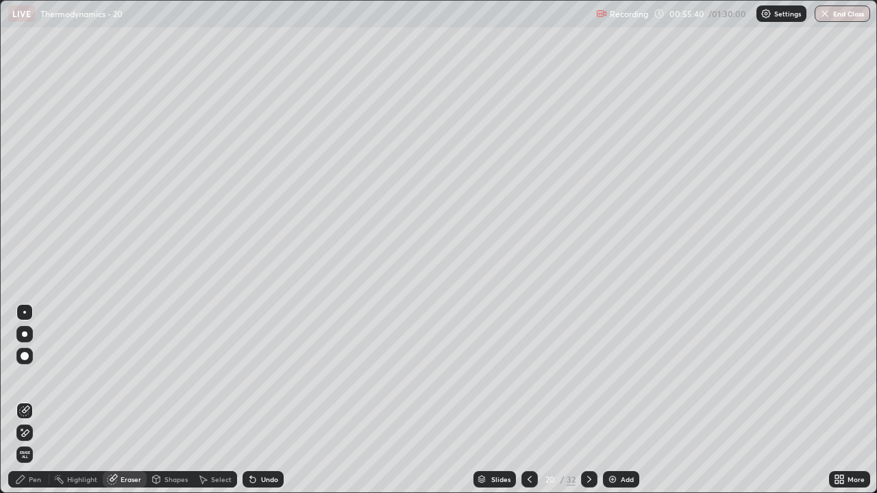
click at [34, 400] on div "Pen" at bounding box center [35, 479] width 12 height 7
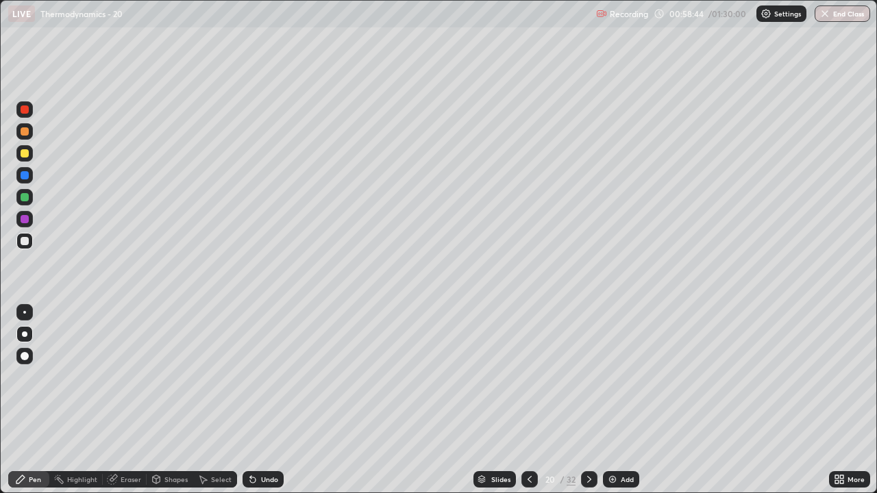
click at [528, 400] on icon at bounding box center [529, 479] width 11 height 11
click at [586, 400] on icon at bounding box center [589, 479] width 11 height 11
click at [528, 400] on icon at bounding box center [529, 479] width 11 height 11
click at [587, 400] on icon at bounding box center [589, 479] width 4 height 7
click at [527, 400] on icon at bounding box center [529, 479] width 11 height 11
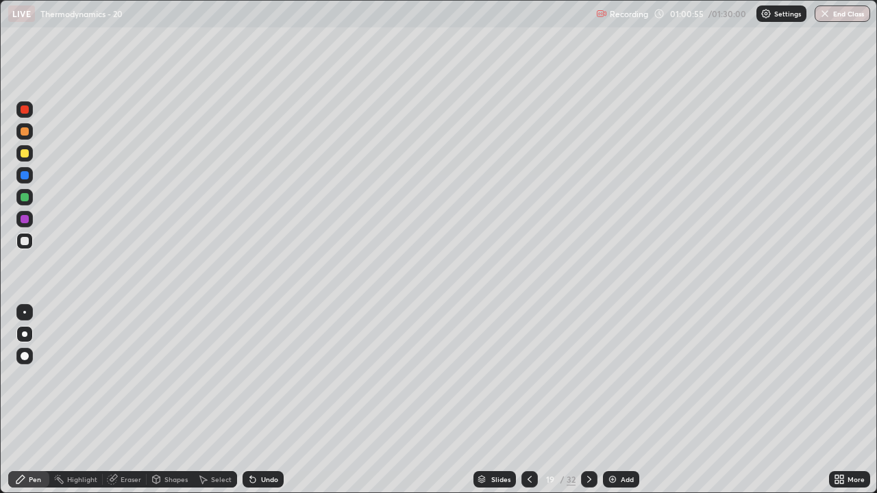
click at [588, 400] on icon at bounding box center [589, 479] width 11 height 11
click at [528, 400] on icon at bounding box center [529, 479] width 11 height 11
click at [527, 400] on div at bounding box center [529, 479] width 16 height 16
click at [526, 400] on div at bounding box center [529, 479] width 16 height 16
click at [526, 400] on div at bounding box center [529, 479] width 16 height 27
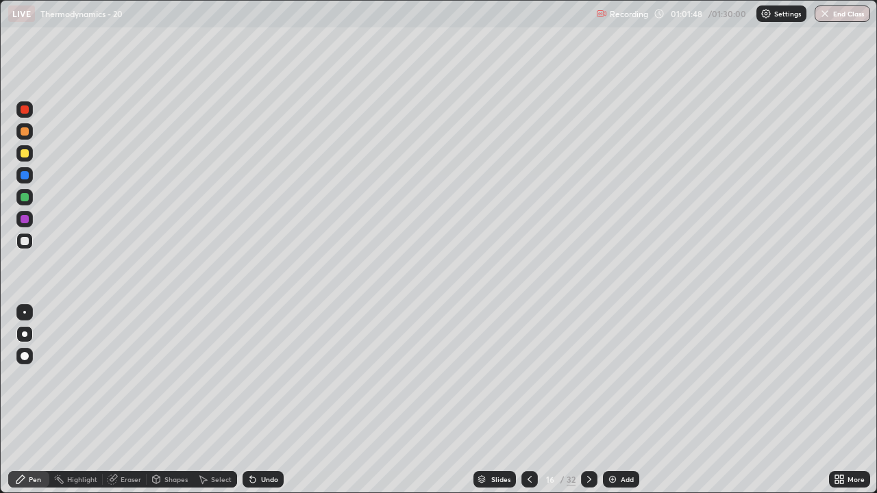
click at [528, 400] on div at bounding box center [529, 479] width 16 height 27
click at [530, 400] on div at bounding box center [529, 479] width 16 height 16
click at [532, 400] on div at bounding box center [529, 479] width 16 height 16
click at [528, 400] on icon at bounding box center [529, 479] width 11 height 11
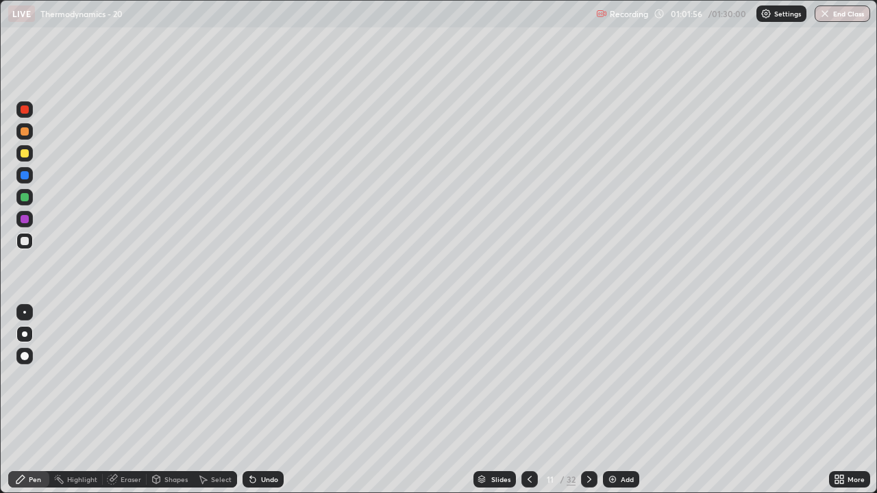
click at [528, 400] on icon at bounding box center [529, 479] width 11 height 11
click at [526, 400] on icon at bounding box center [529, 479] width 11 height 11
click at [528, 400] on icon at bounding box center [529, 479] width 11 height 11
click at [527, 400] on icon at bounding box center [529, 479] width 4 height 7
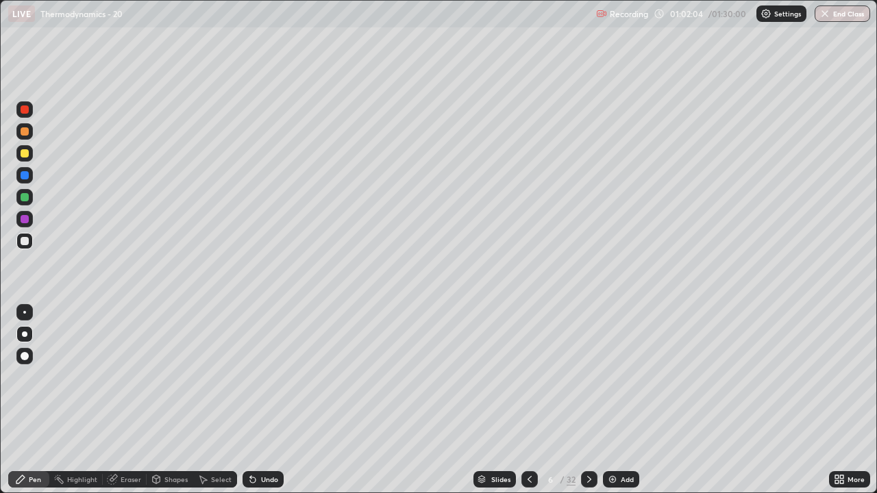
click at [528, 400] on icon at bounding box center [529, 479] width 4 height 7
click at [588, 400] on icon at bounding box center [589, 479] width 11 height 11
click at [587, 400] on icon at bounding box center [589, 479] width 11 height 11
click at [588, 400] on icon at bounding box center [589, 479] width 11 height 11
click at [586, 400] on icon at bounding box center [589, 479] width 11 height 11
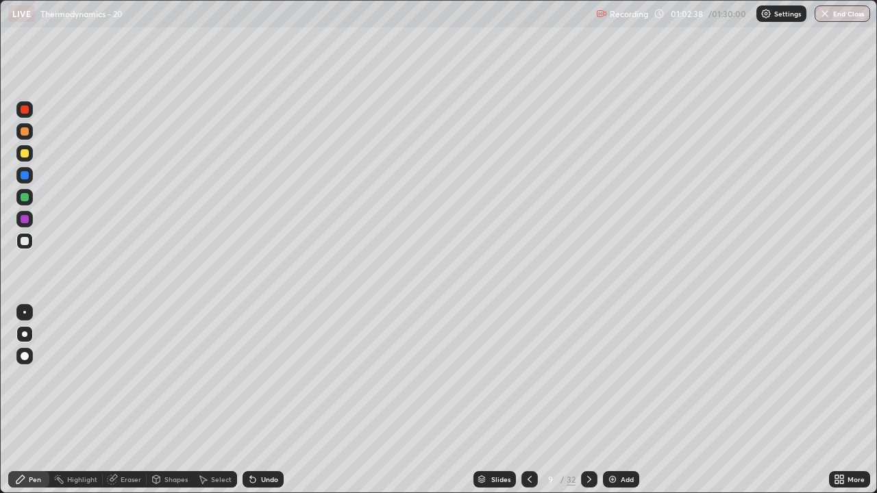
click at [588, 400] on icon at bounding box center [589, 479] width 11 height 11
click at [586, 400] on icon at bounding box center [589, 479] width 11 height 11
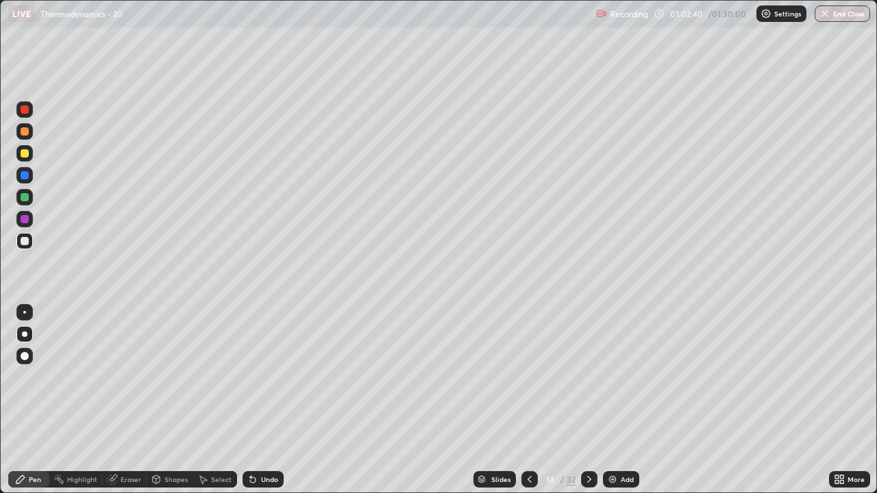
click at [588, 400] on icon at bounding box center [589, 479] width 11 height 11
click at [586, 400] on icon at bounding box center [589, 479] width 11 height 11
click at [125, 400] on div "Eraser" at bounding box center [131, 479] width 21 height 7
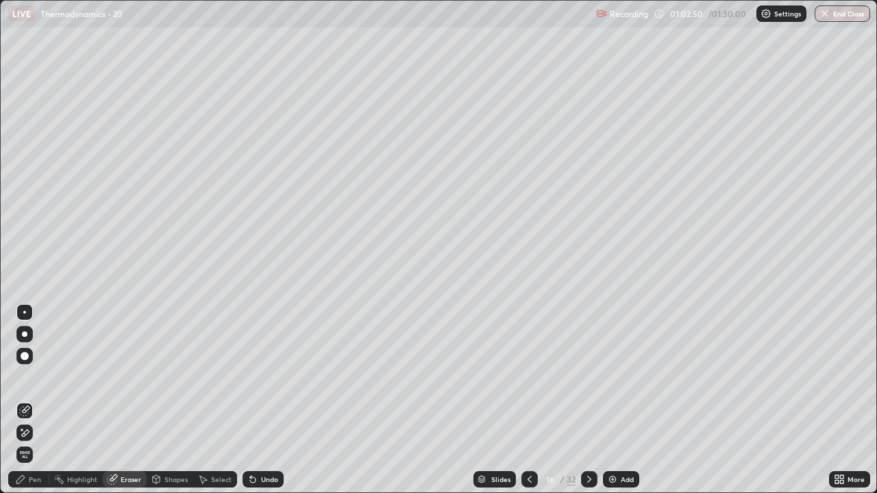
click at [38, 400] on div "Pen" at bounding box center [28, 479] width 41 height 16
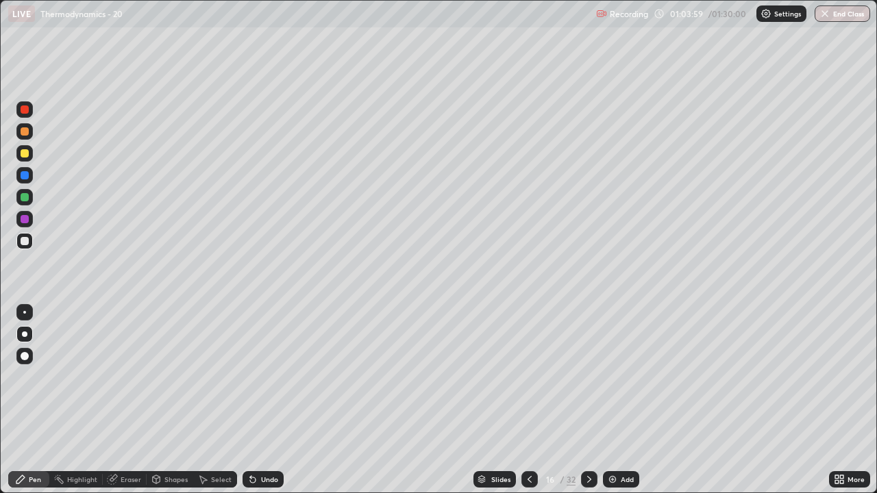
click at [131, 400] on div "Eraser" at bounding box center [131, 479] width 21 height 7
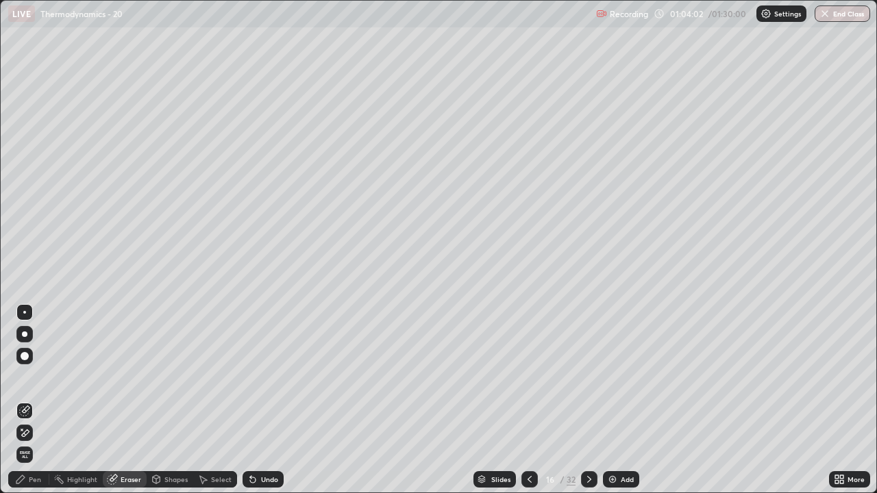
click at [34, 400] on div "Pen" at bounding box center [28, 479] width 41 height 16
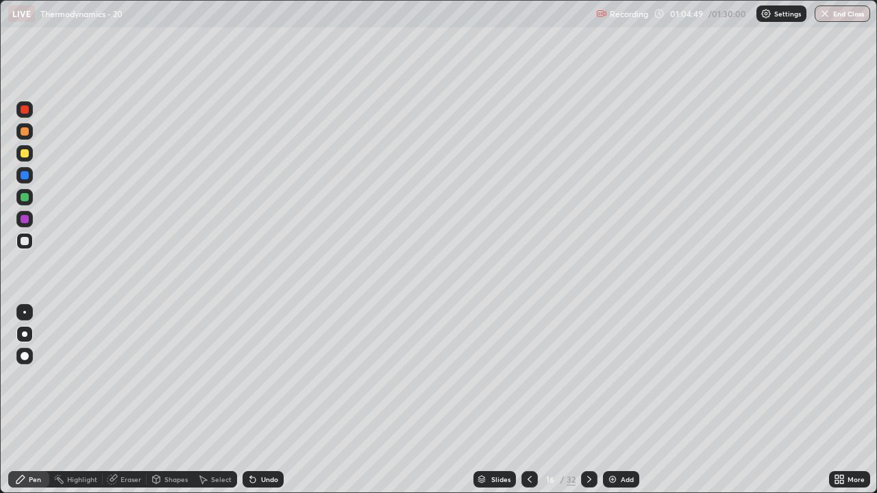
click at [127, 400] on div "Eraser" at bounding box center [131, 479] width 21 height 7
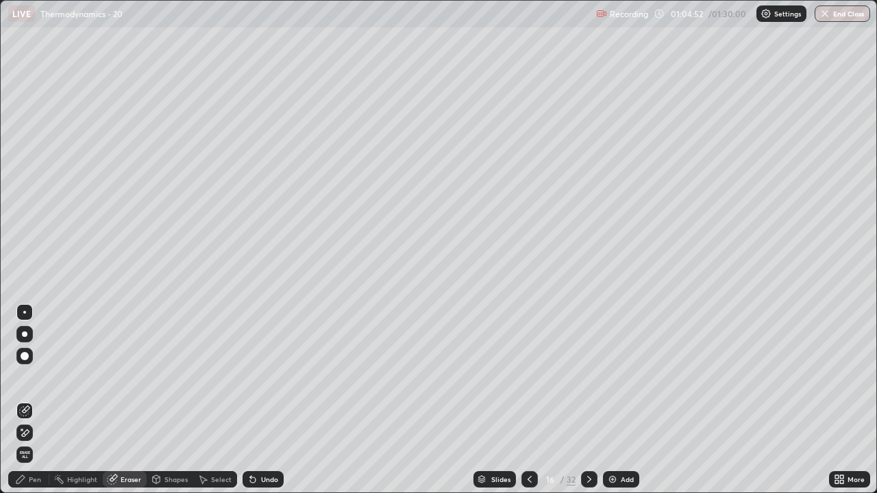
click at [38, 400] on div "Pen" at bounding box center [28, 479] width 41 height 16
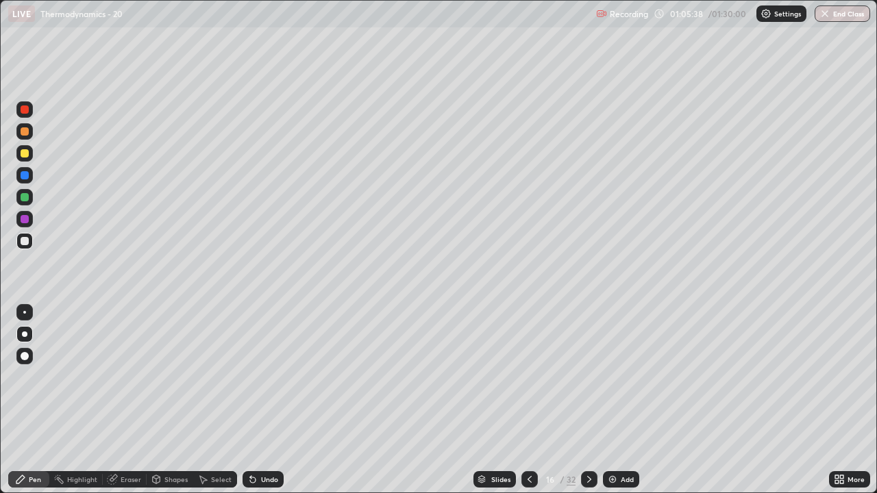
click at [588, 400] on icon at bounding box center [589, 479] width 11 height 11
click at [588, 400] on icon at bounding box center [589, 479] width 4 height 7
click at [588, 400] on icon at bounding box center [589, 479] width 11 height 11
click at [587, 400] on icon at bounding box center [589, 479] width 11 height 11
click at [586, 400] on icon at bounding box center [589, 479] width 11 height 11
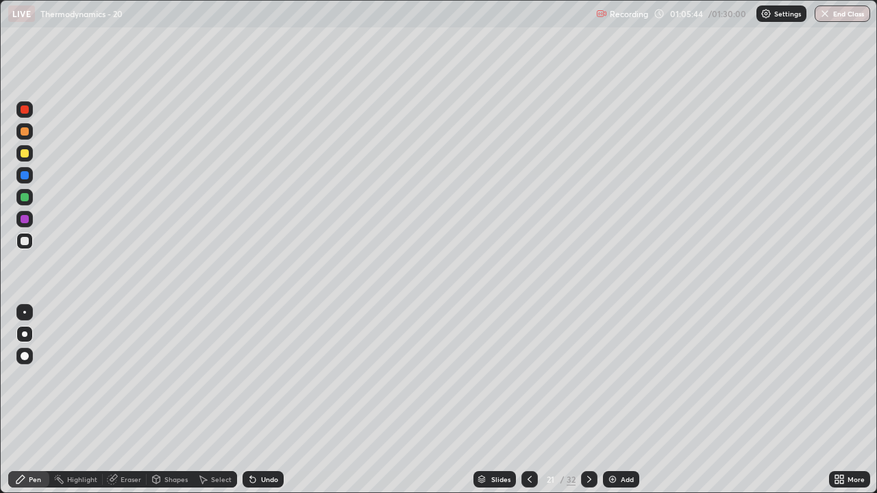
click at [528, 400] on icon at bounding box center [529, 479] width 4 height 7
click at [588, 400] on icon at bounding box center [589, 479] width 11 height 11
click at [586, 400] on icon at bounding box center [589, 479] width 11 height 11
click at [588, 400] on icon at bounding box center [589, 479] width 11 height 11
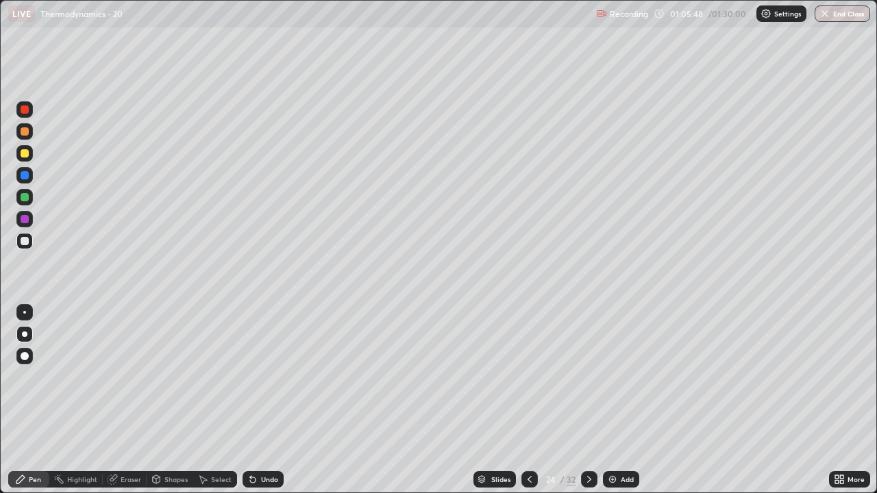
click at [587, 400] on icon at bounding box center [589, 479] width 11 height 11
click at [528, 400] on icon at bounding box center [529, 479] width 11 height 11
click at [527, 400] on icon at bounding box center [529, 479] width 11 height 11
click at [526, 400] on icon at bounding box center [529, 479] width 11 height 11
click at [528, 400] on icon at bounding box center [529, 479] width 11 height 11
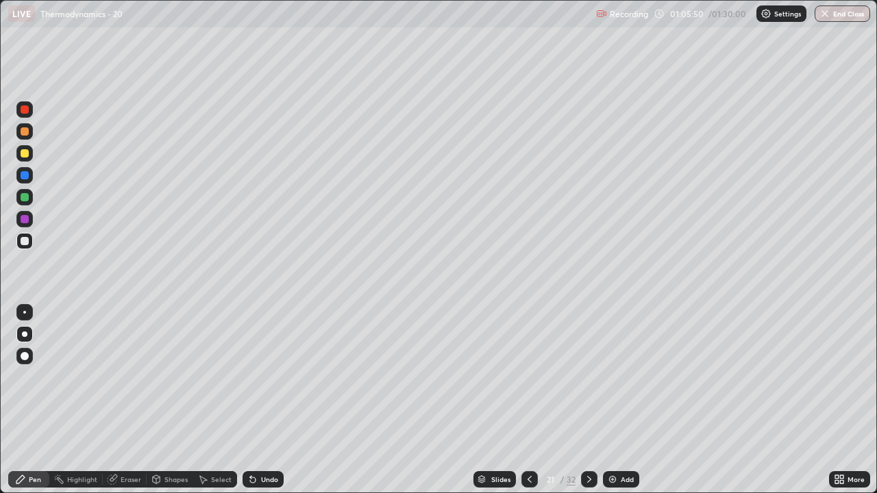
click at [528, 400] on icon at bounding box center [529, 479] width 11 height 11
click at [526, 400] on icon at bounding box center [529, 479] width 11 height 11
click at [527, 400] on icon at bounding box center [529, 479] width 11 height 11
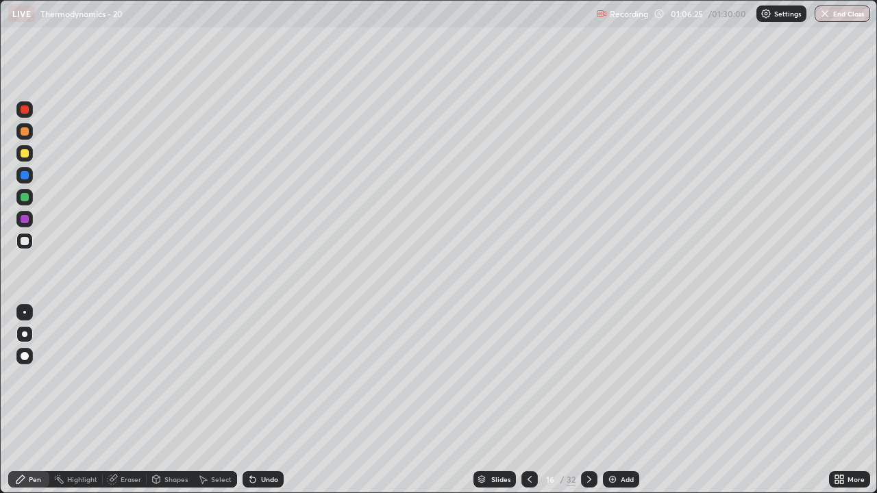
click at [588, 400] on icon at bounding box center [589, 479] width 11 height 11
click at [527, 400] on icon at bounding box center [529, 479] width 11 height 11
click at [527, 400] on icon at bounding box center [529, 479] width 4 height 7
click at [588, 400] on icon at bounding box center [589, 479] width 11 height 11
click at [611, 400] on img at bounding box center [612, 479] width 11 height 11
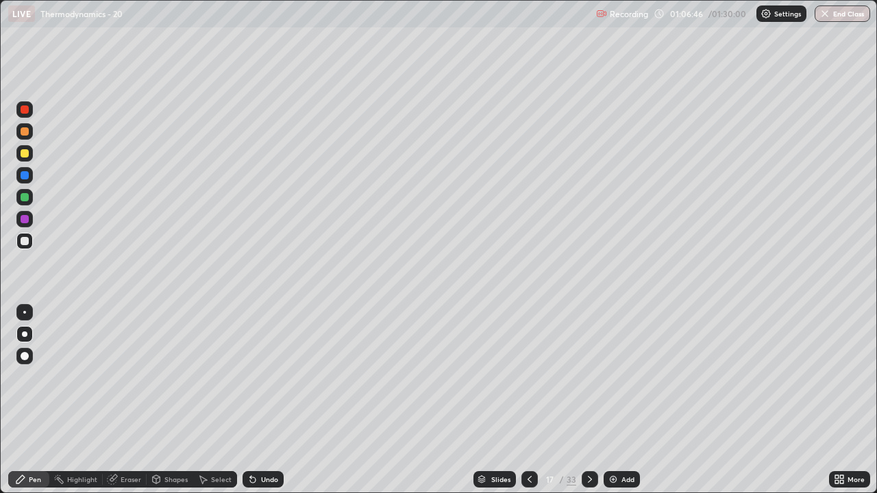
click at [128, 400] on div "Eraser" at bounding box center [131, 479] width 21 height 7
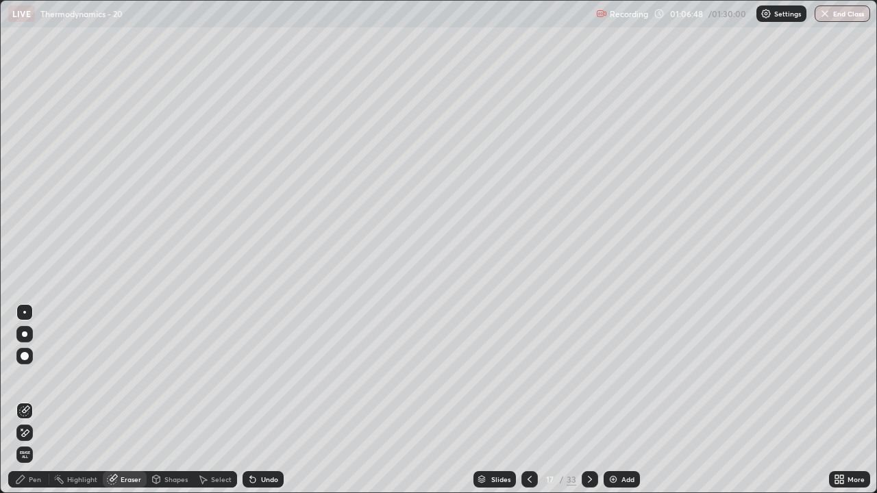
click at [36, 400] on div "Pen" at bounding box center [35, 479] width 12 height 7
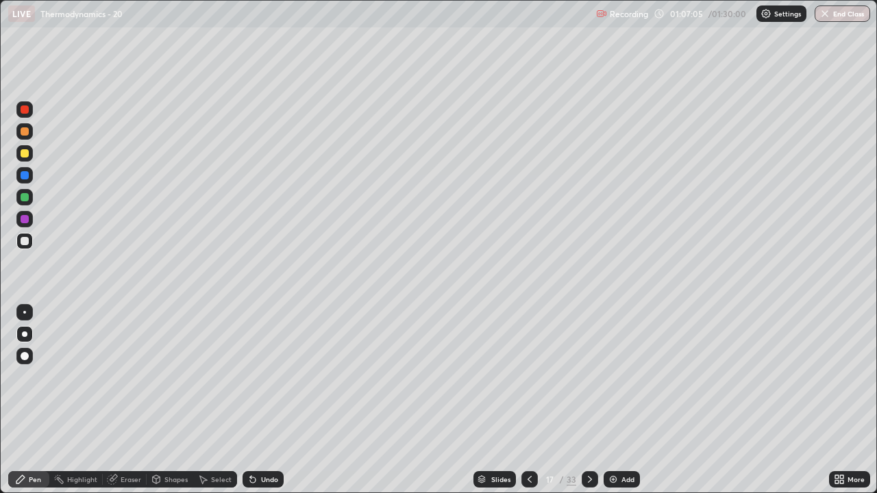
click at [131, 400] on div "Eraser" at bounding box center [131, 479] width 21 height 7
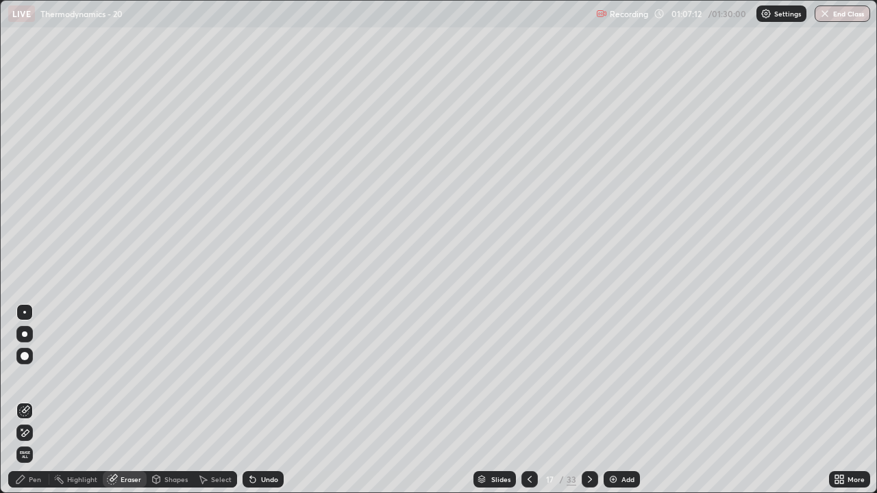
click at [38, 400] on div "Pen" at bounding box center [35, 479] width 12 height 7
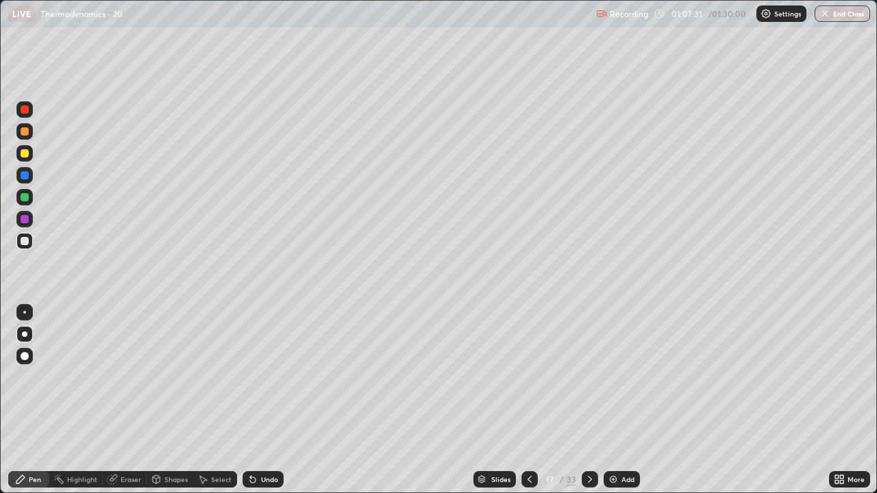
click at [128, 400] on div "Eraser" at bounding box center [131, 479] width 21 height 7
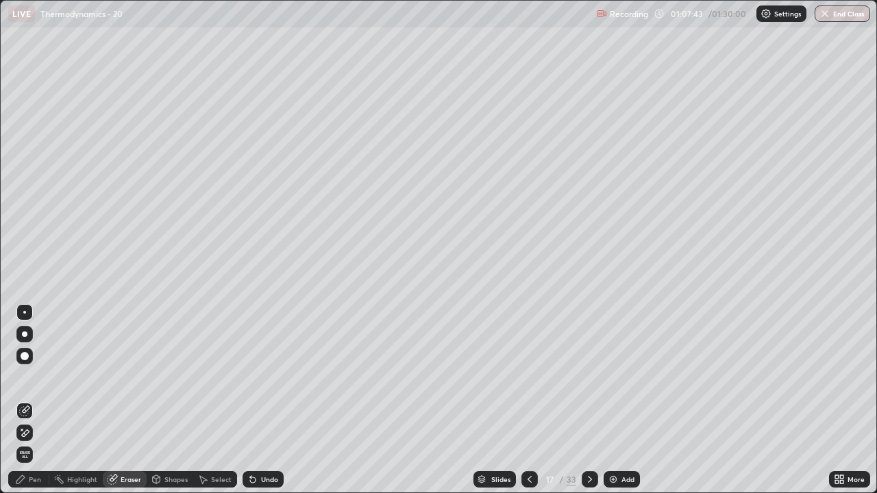
click at [32, 400] on div "Pen" at bounding box center [35, 479] width 12 height 7
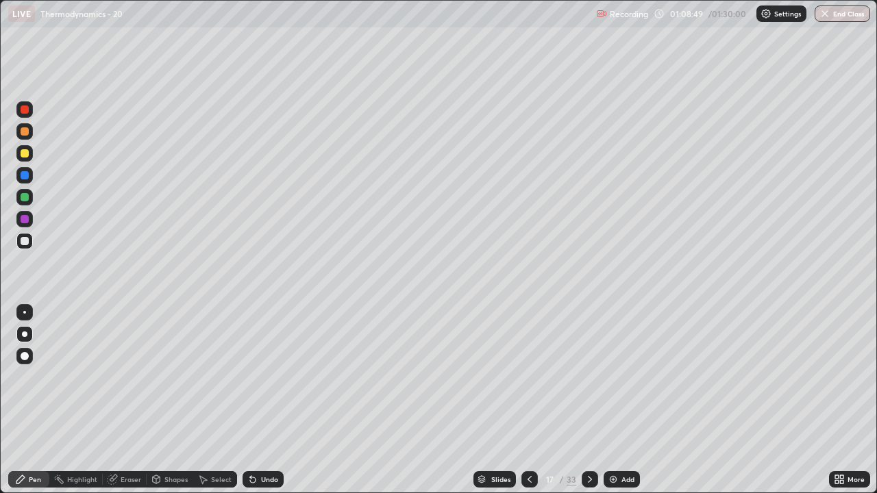
click at [528, 400] on icon at bounding box center [529, 479] width 4 height 7
click at [588, 400] on icon at bounding box center [590, 479] width 4 height 7
click at [589, 400] on icon at bounding box center [590, 479] width 4 height 7
click at [528, 400] on icon at bounding box center [529, 479] width 11 height 11
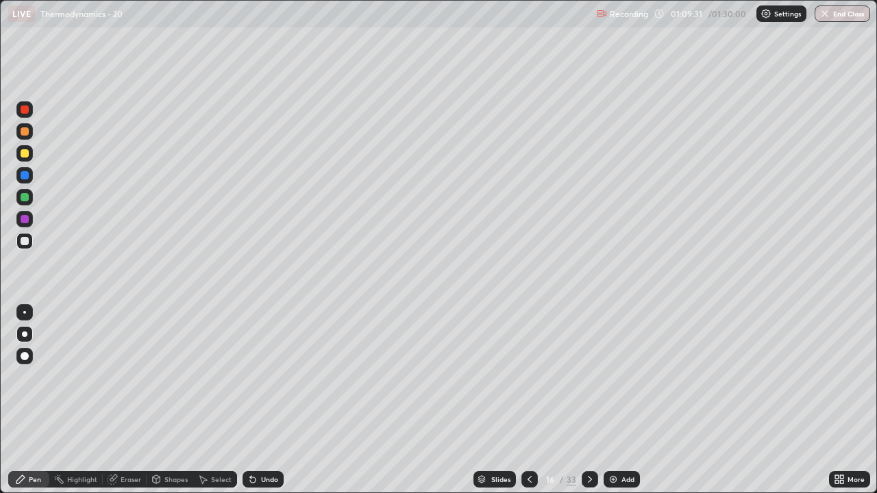
click at [586, 400] on icon at bounding box center [589, 479] width 11 height 11
click at [610, 400] on img at bounding box center [612, 479] width 11 height 11
click at [136, 400] on div "Eraser" at bounding box center [131, 479] width 21 height 7
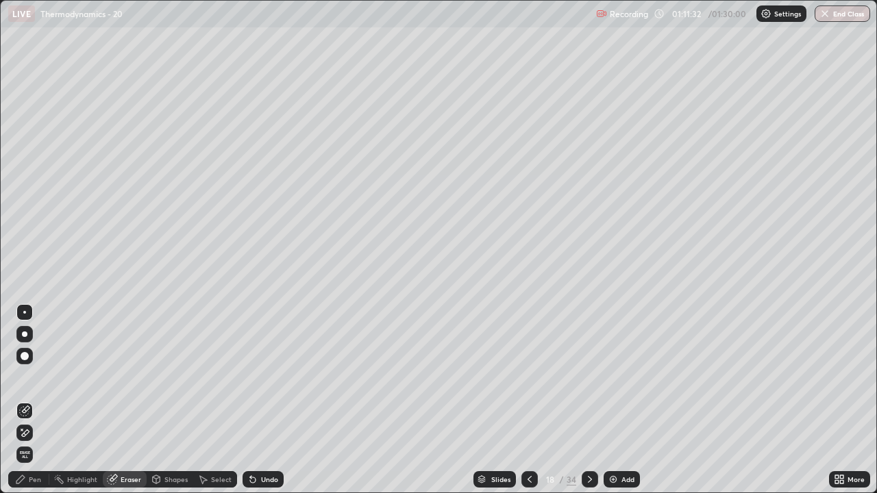
click at [30, 400] on div "Pen" at bounding box center [28, 479] width 41 height 16
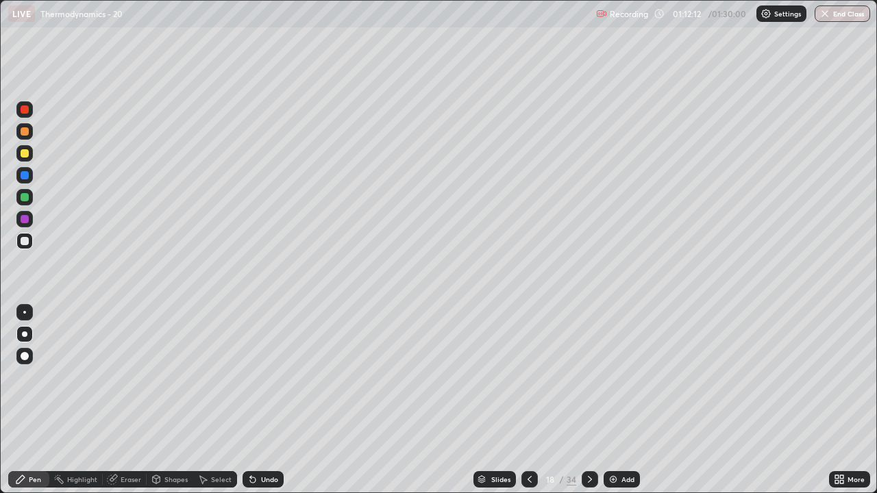
click at [589, 400] on icon at bounding box center [590, 479] width 4 height 7
click at [528, 400] on icon at bounding box center [529, 479] width 11 height 11
click at [610, 400] on img at bounding box center [612, 479] width 11 height 11
click at [528, 400] on icon at bounding box center [529, 479] width 11 height 11
click at [588, 400] on icon at bounding box center [589, 479] width 11 height 11
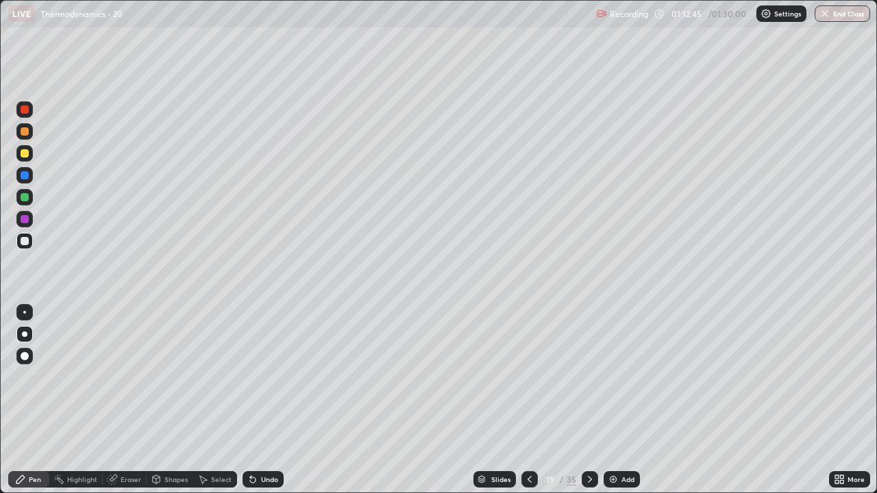
click at [529, 400] on icon at bounding box center [529, 479] width 4 height 7
click at [589, 400] on icon at bounding box center [589, 479] width 11 height 11
click at [527, 400] on icon at bounding box center [529, 479] width 11 height 11
click at [586, 400] on icon at bounding box center [589, 479] width 11 height 11
click at [527, 400] on icon at bounding box center [529, 479] width 11 height 11
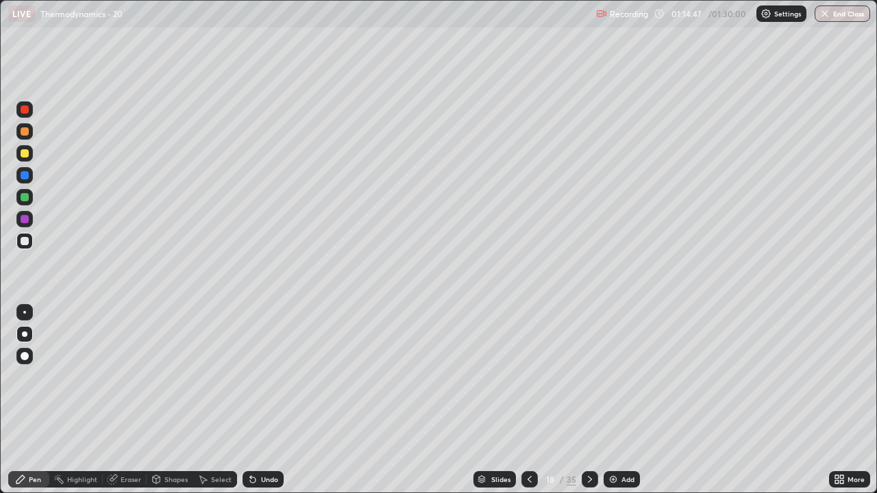
click at [588, 400] on icon at bounding box center [589, 479] width 11 height 11
click at [528, 400] on icon at bounding box center [529, 479] width 11 height 11
click at [588, 400] on icon at bounding box center [589, 479] width 11 height 11
click at [528, 400] on icon at bounding box center [529, 479] width 11 height 11
click at [588, 400] on icon at bounding box center [589, 479] width 11 height 11
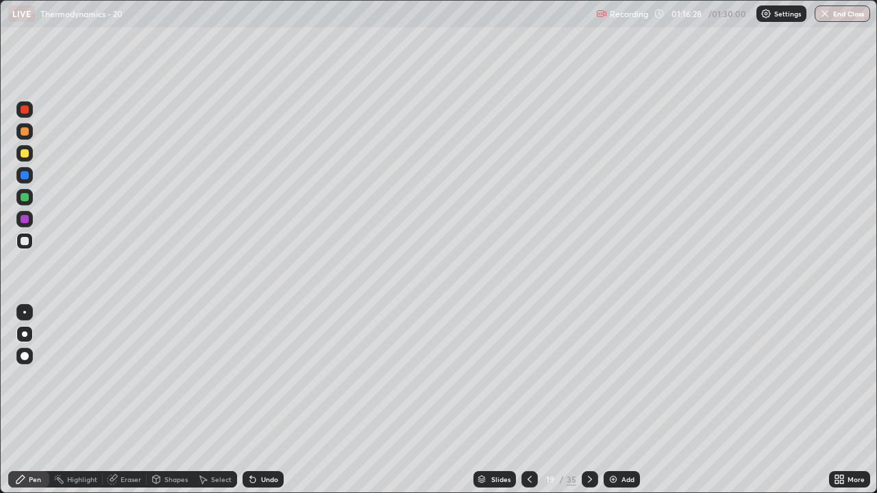
click at [843, 21] on button "End Class" at bounding box center [841, 13] width 55 height 16
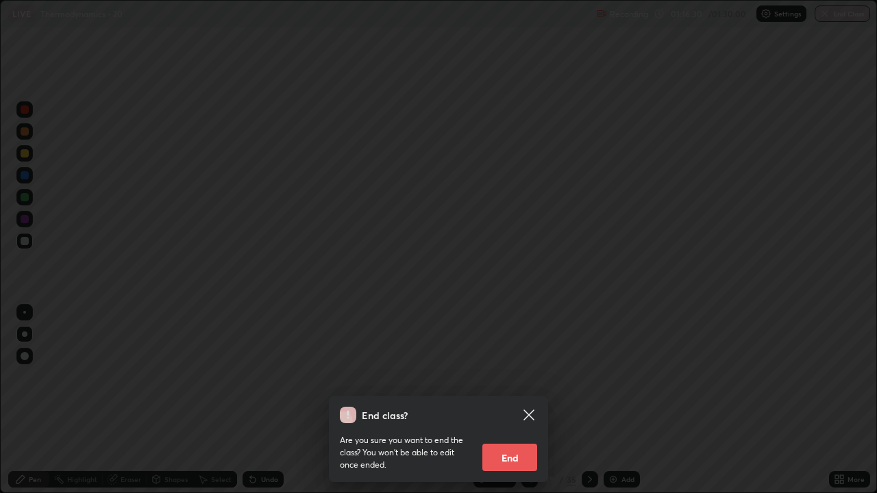
click at [518, 400] on button "End" at bounding box center [509, 457] width 55 height 27
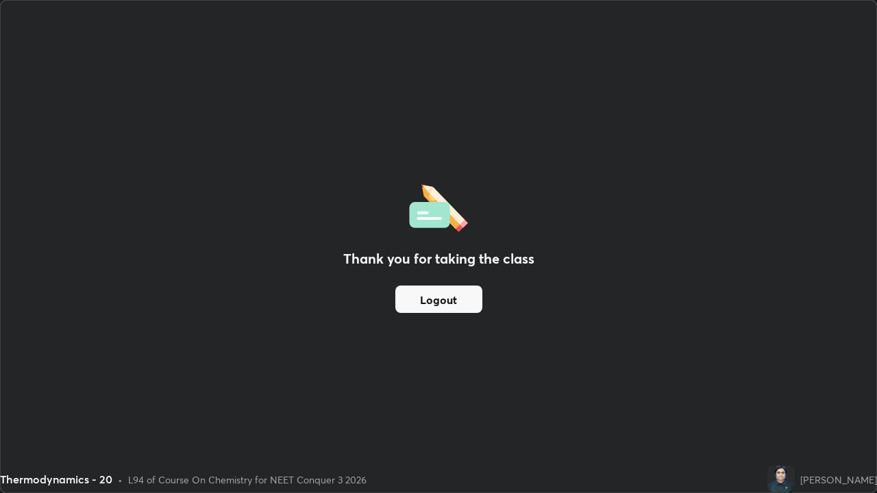
click at [461, 303] on button "Logout" at bounding box center [438, 299] width 87 height 27
